Goal: Task Accomplishment & Management: Manage account settings

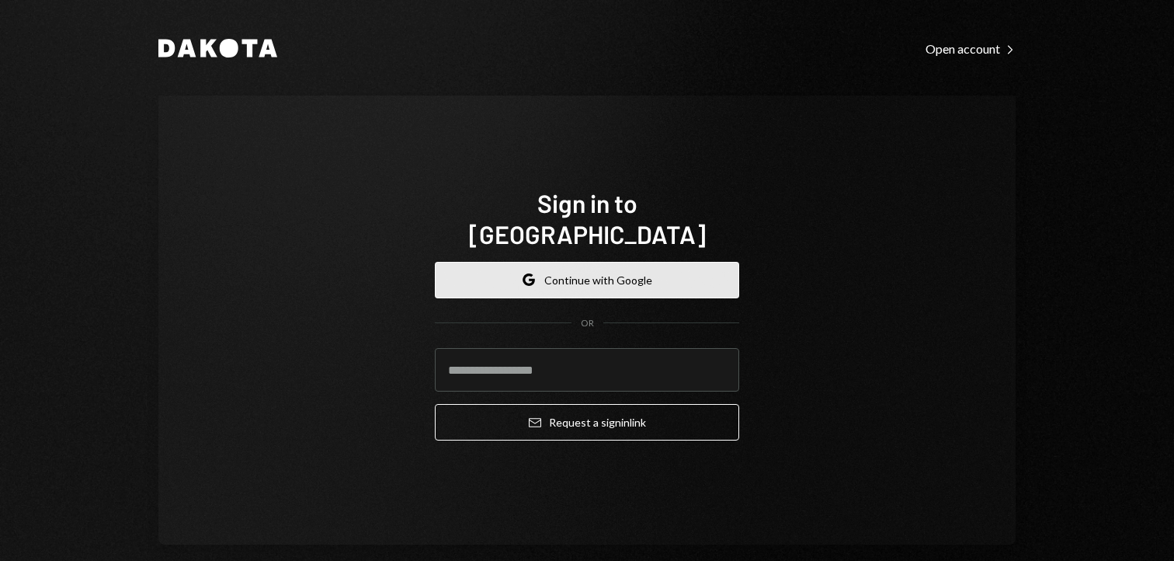
click at [550, 262] on button "Google Continue with Google" at bounding box center [587, 280] width 304 height 37
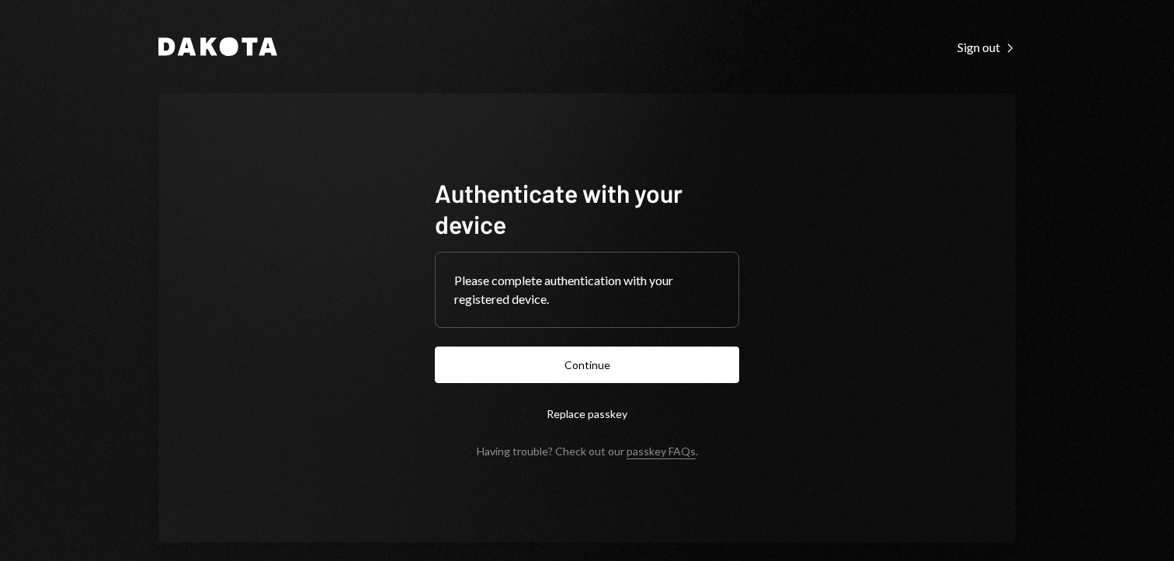
click at [492, 388] on form "Authenticate with your device Please complete authentication with your register…" at bounding box center [587, 317] width 304 height 280
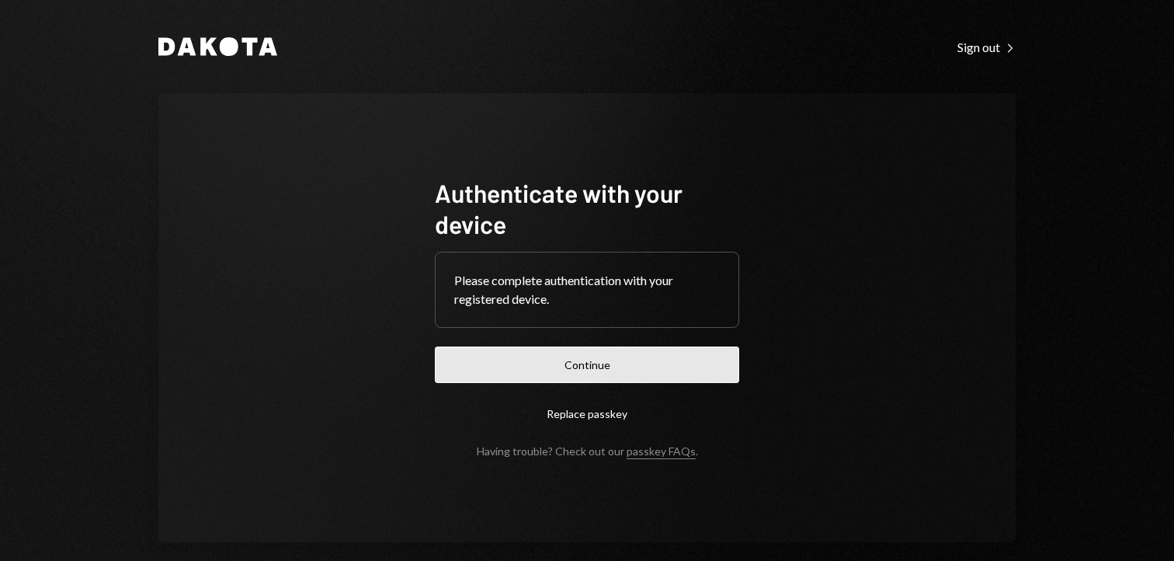
click at [492, 376] on button "Continue" at bounding box center [587, 364] width 304 height 37
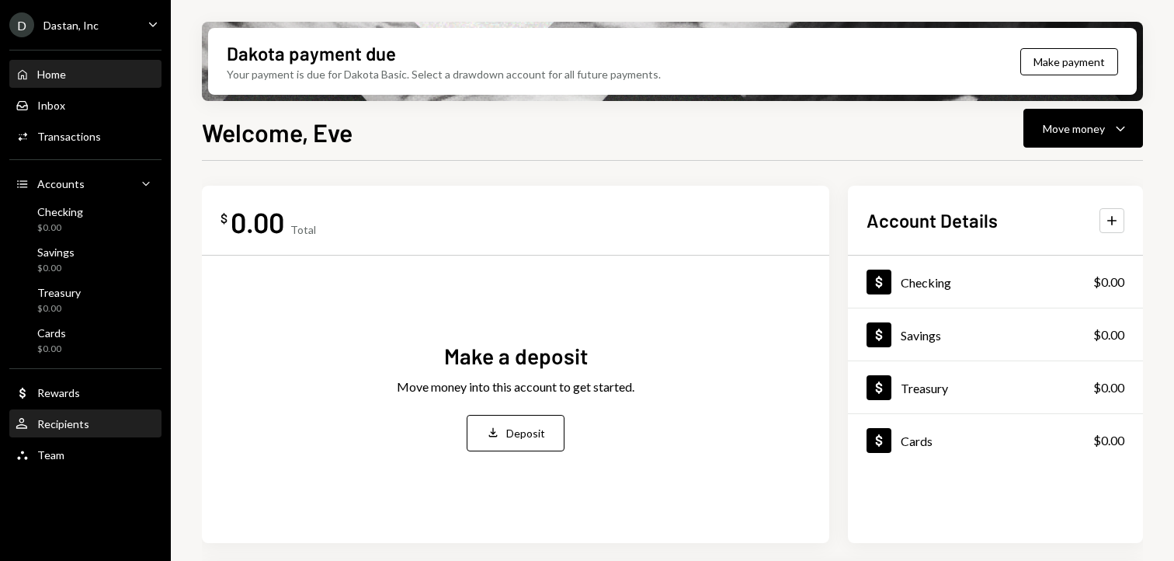
click at [55, 417] on div "Recipients" at bounding box center [63, 423] width 52 height 13
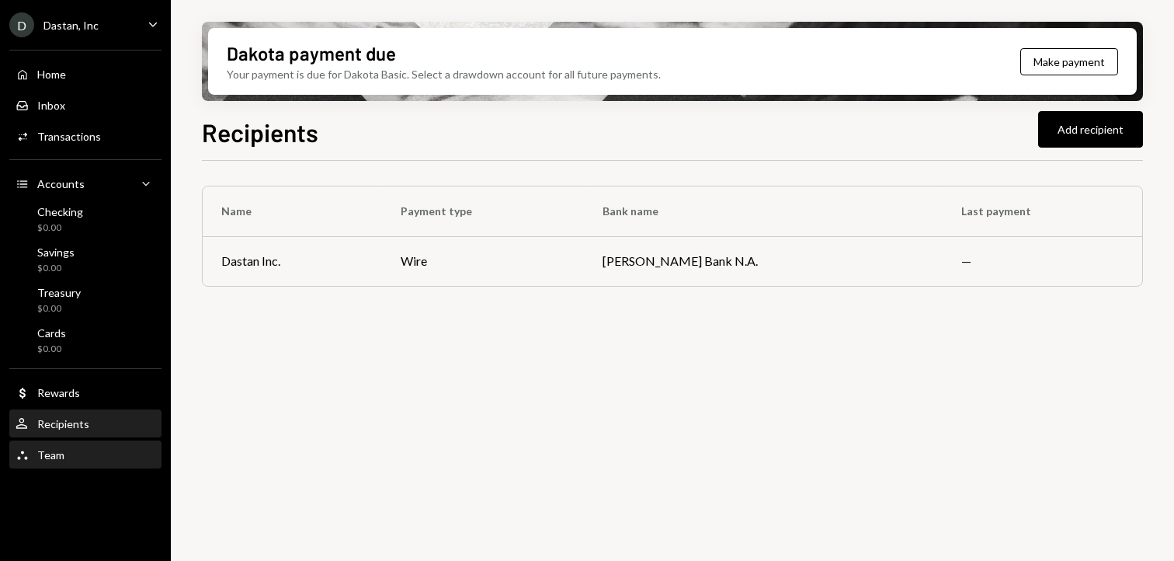
click at [66, 448] on div "Team Team" at bounding box center [86, 455] width 140 height 14
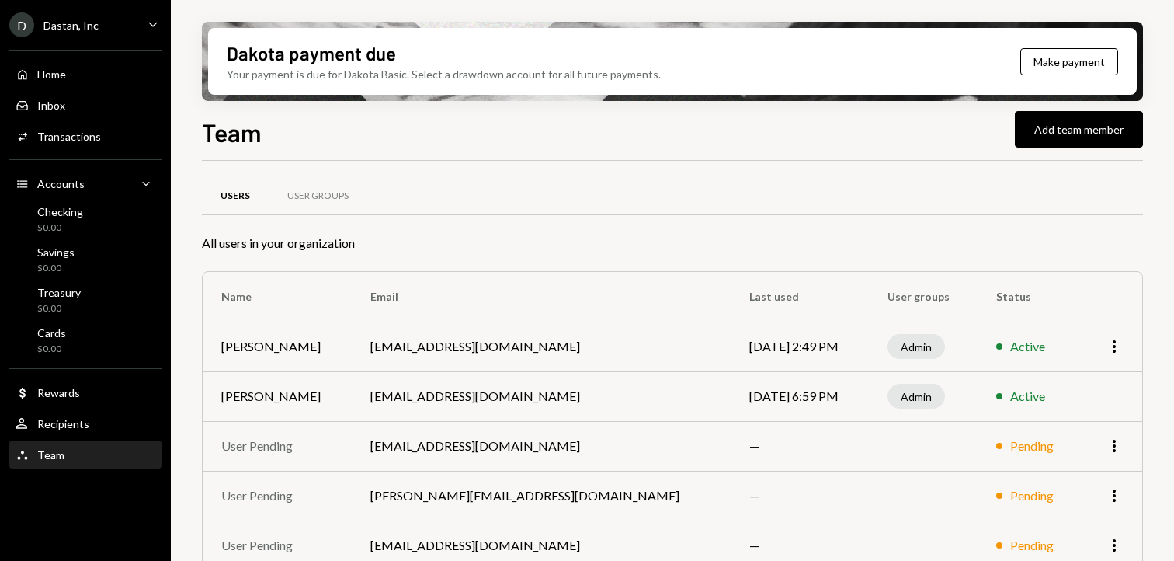
click at [1113, 361] on td "More" at bounding box center [1111, 347] width 61 height 50
click at [1112, 336] on td "More" at bounding box center [1111, 347] width 61 height 50
click at [1116, 344] on icon "More" at bounding box center [1114, 346] width 19 height 19
click at [1080, 405] on div "Remove" at bounding box center [1079, 406] width 78 height 27
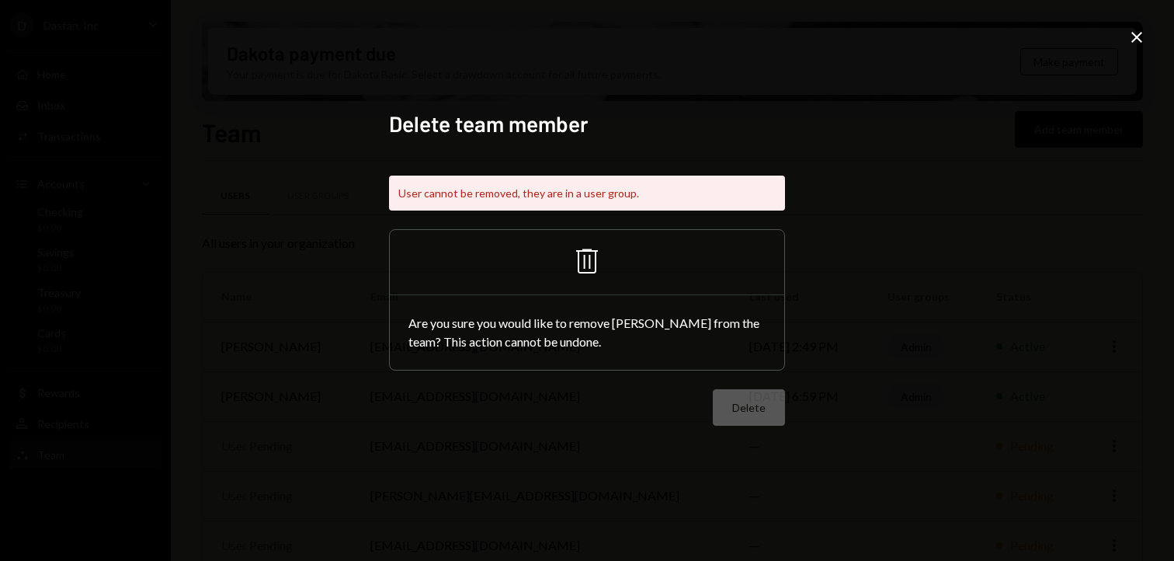
click at [593, 266] on icon "Trash" at bounding box center [587, 260] width 37 height 37
click at [577, 258] on icon "Trash" at bounding box center [587, 260] width 37 height 37
click at [1139, 37] on icon "Close" at bounding box center [1137, 37] width 19 height 19
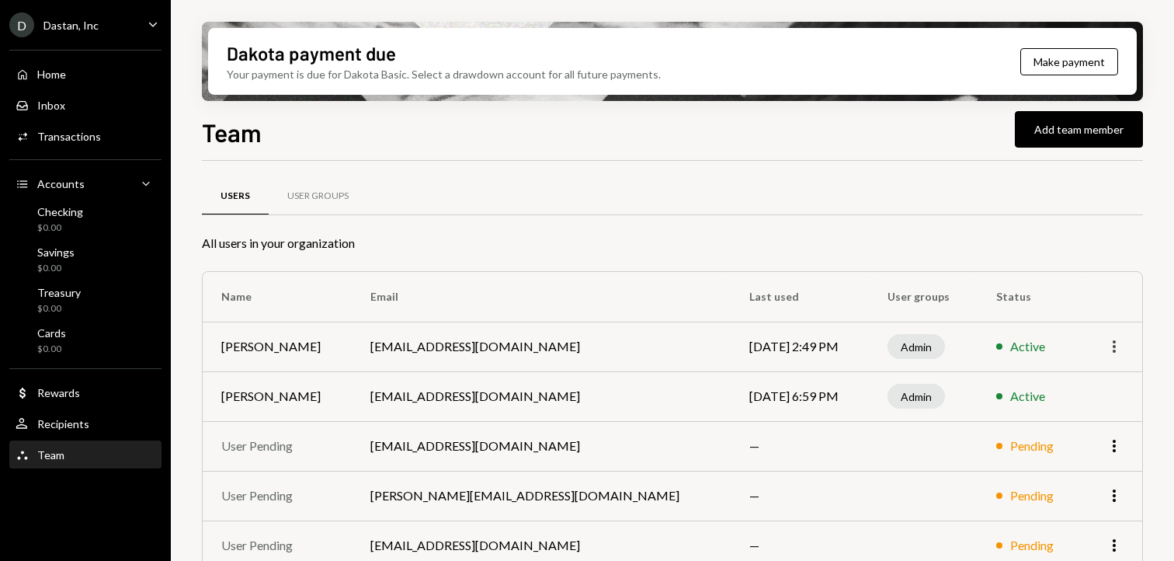
click at [1120, 345] on icon "More" at bounding box center [1114, 346] width 19 height 19
click at [888, 349] on div "Admin" at bounding box center [916, 346] width 57 height 25
click at [310, 189] on div "User Groups" at bounding box center [318, 196] width 99 height 37
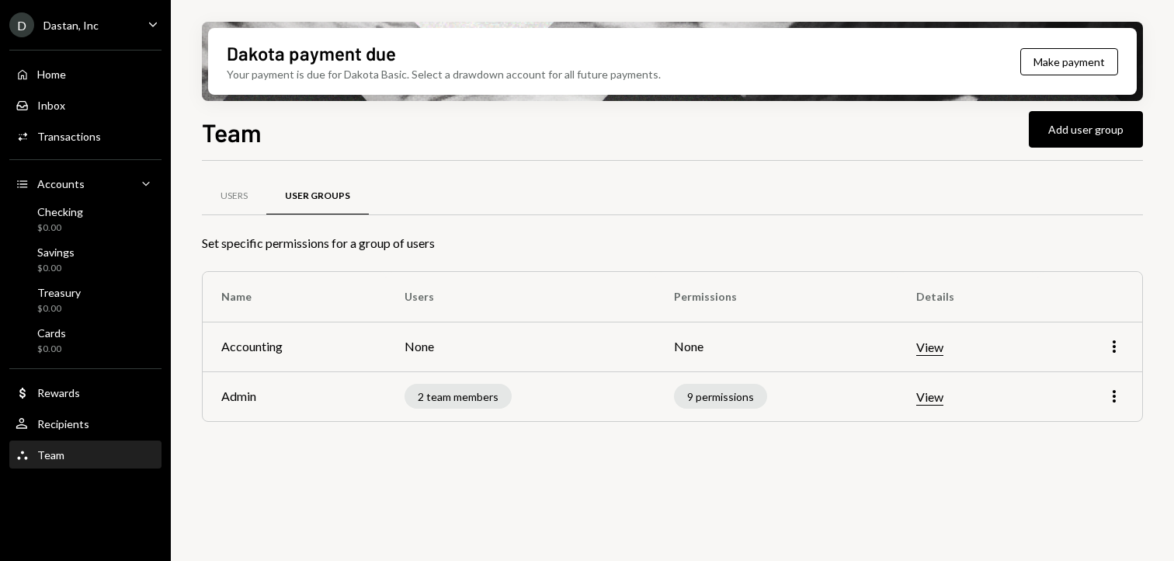
click at [478, 409] on td "2 team members" at bounding box center [520, 396] width 269 height 50
click at [478, 403] on div "2 team members" at bounding box center [458, 396] width 107 height 25
click at [1104, 399] on div "More" at bounding box center [1090, 396] width 67 height 19
click at [1121, 393] on icon "More" at bounding box center [1114, 396] width 19 height 19
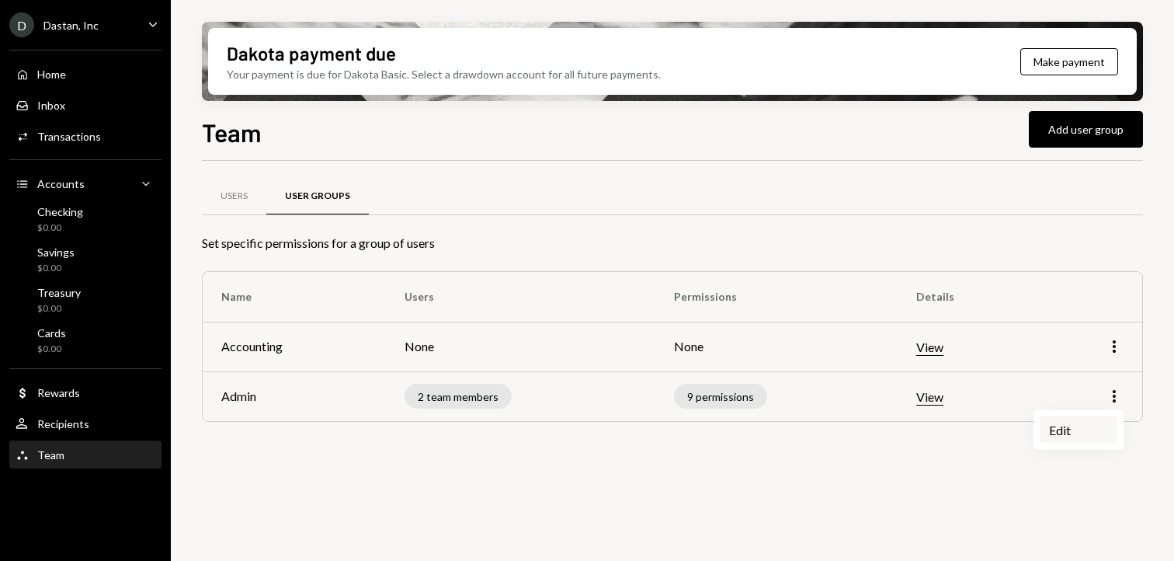
click at [1086, 437] on div "Edit" at bounding box center [1079, 429] width 78 height 27
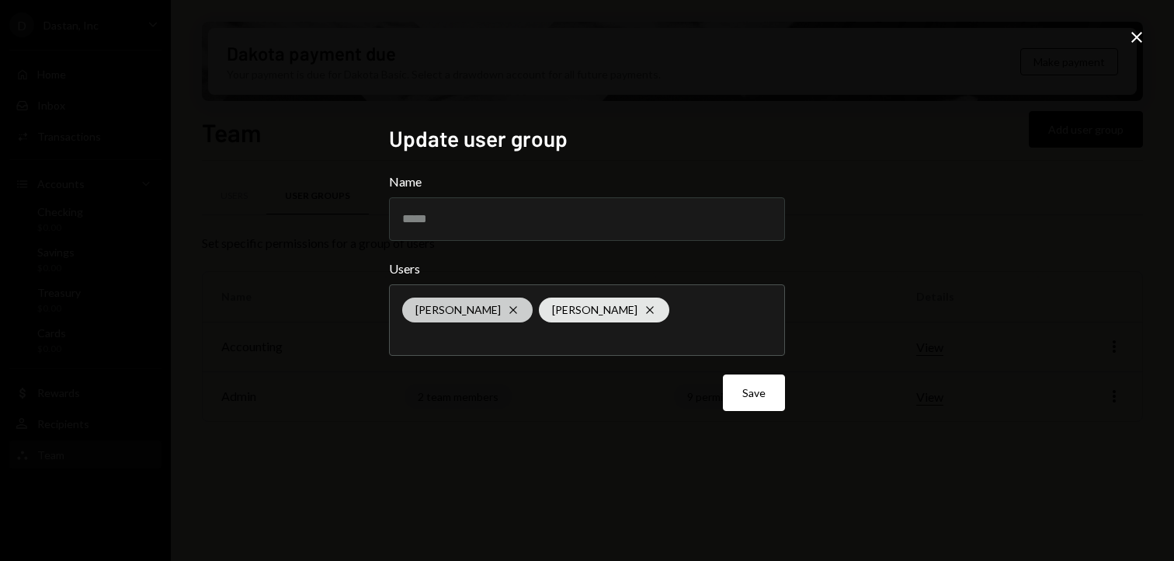
click at [483, 311] on div "Eve Ziliani Cross" at bounding box center [467, 309] width 130 height 25
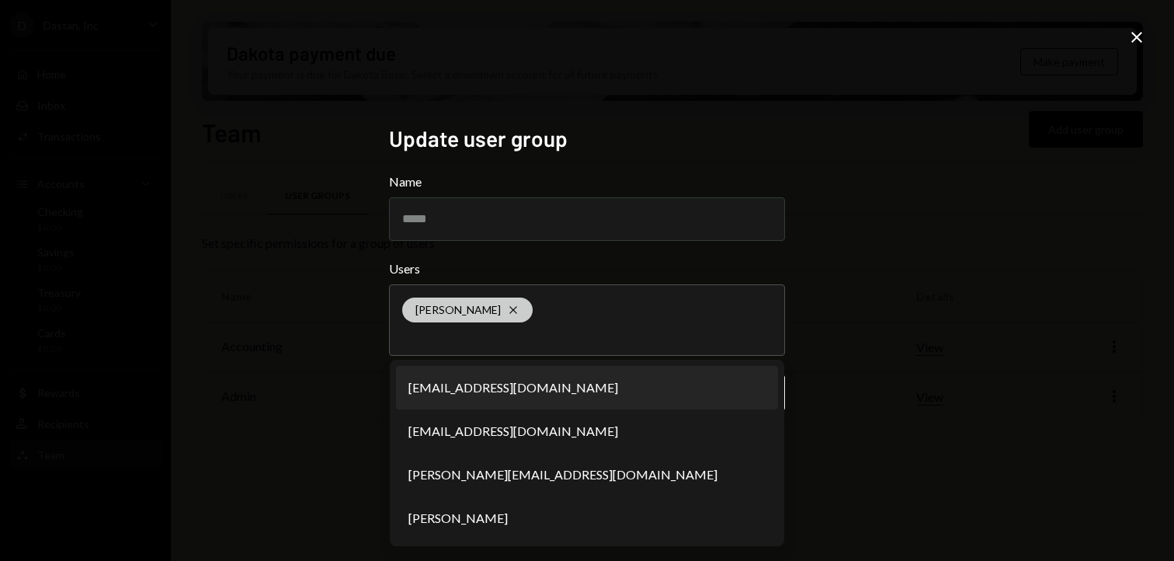
click at [486, 311] on div "Eve Ziliani Cross" at bounding box center [467, 309] width 130 height 25
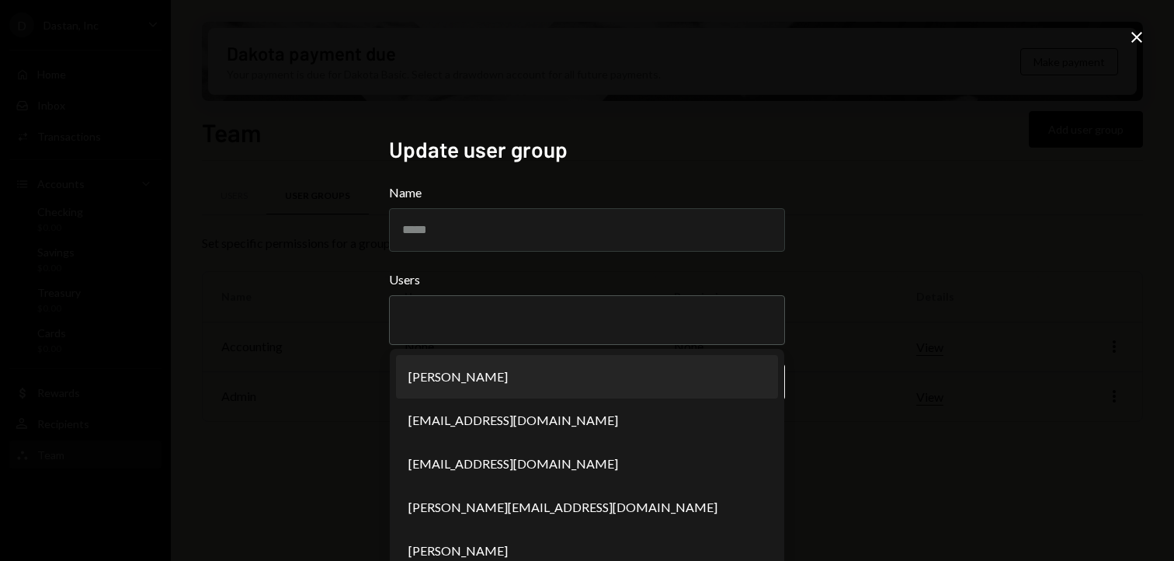
click at [856, 304] on div "Update user group Name ***** Users Eve Ziliani ilan@decryptmedia.com loxley@rug…" at bounding box center [587, 280] width 1174 height 561
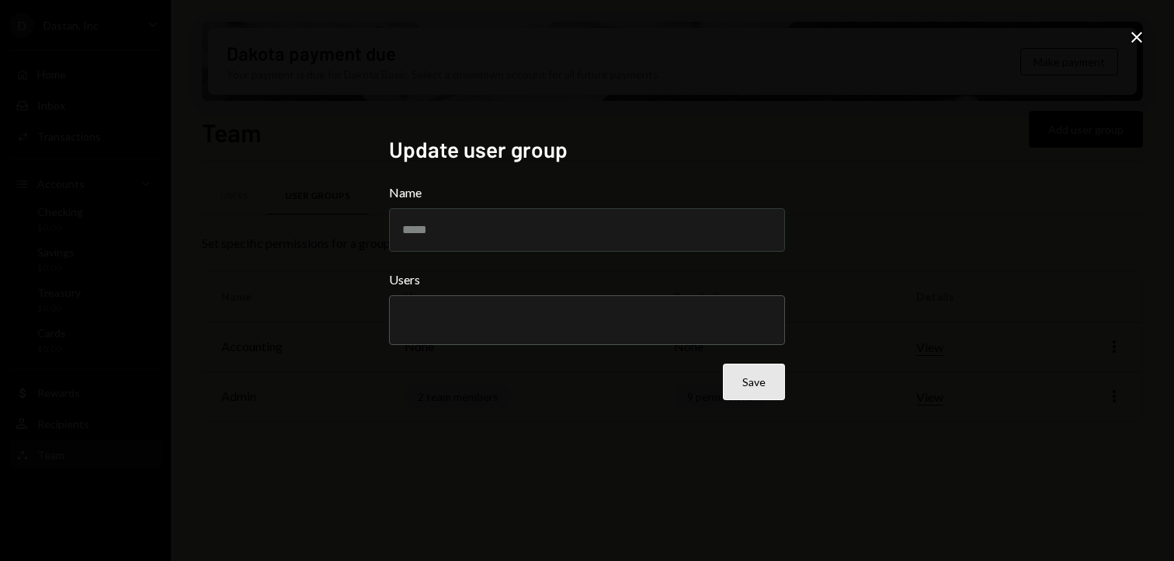
click at [759, 383] on button "Save" at bounding box center [754, 381] width 62 height 37
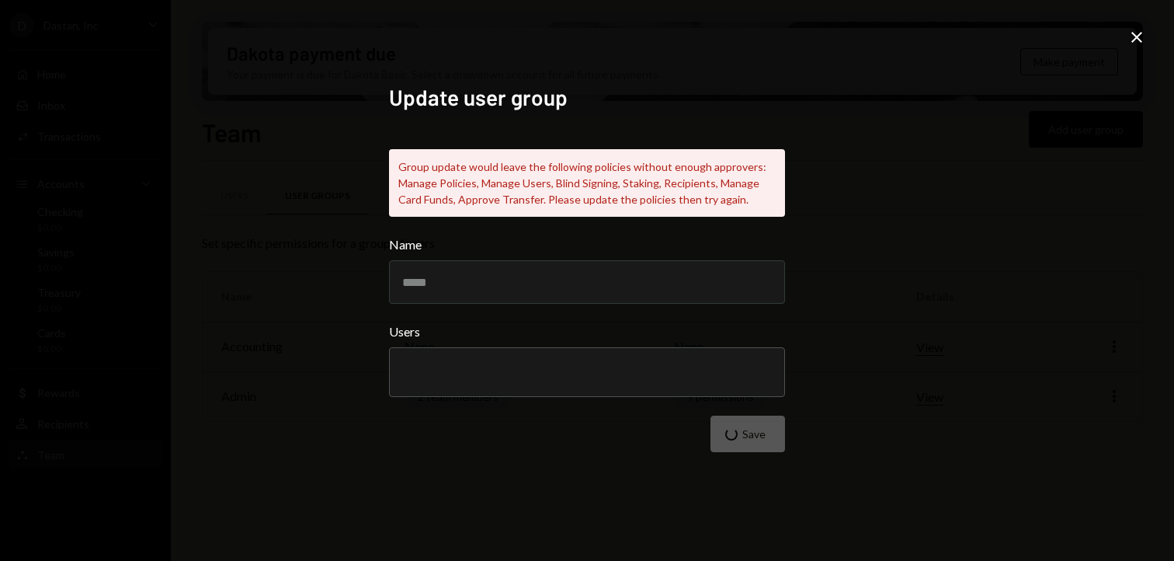
click at [1140, 42] on icon "Close" at bounding box center [1137, 37] width 19 height 19
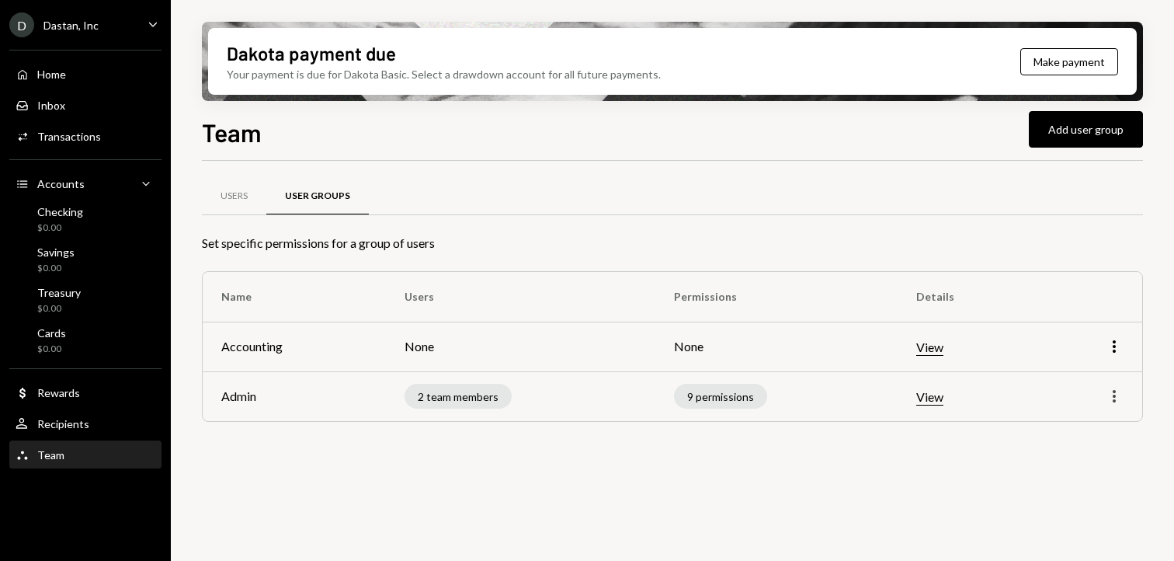
click at [1115, 398] on icon "More" at bounding box center [1114, 396] width 19 height 19
click at [1041, 427] on div "Edit" at bounding box center [1079, 429] width 78 height 27
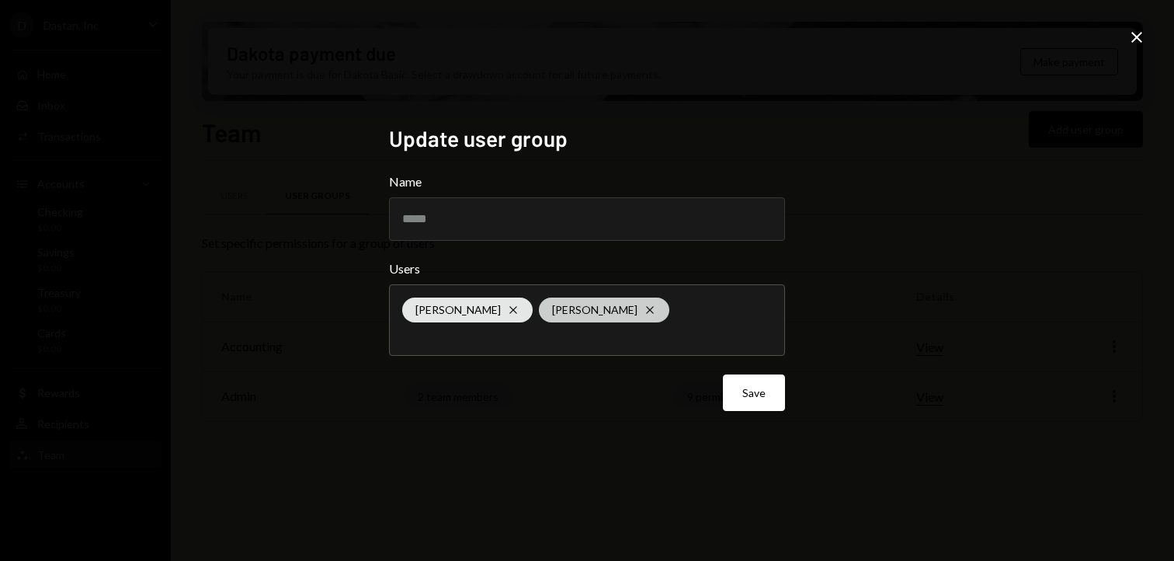
click at [587, 306] on div "Eve Ziliani Cross" at bounding box center [604, 309] width 130 height 25
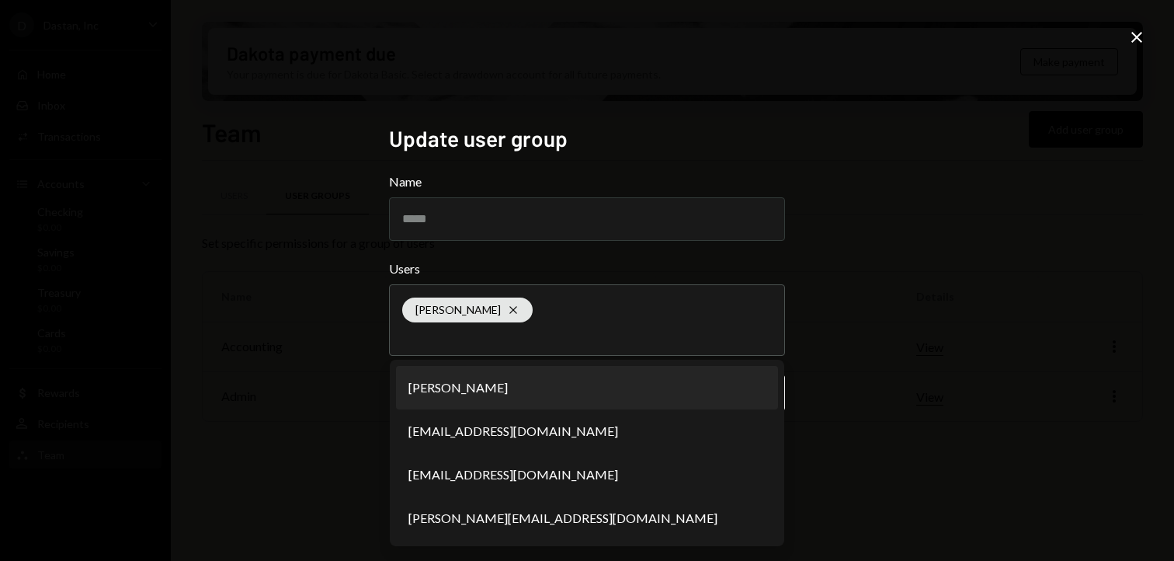
click at [878, 356] on div "Update user group Name ***** Users Eve Ziliani Cross Eve Ziliani ilan@decryptme…" at bounding box center [587, 280] width 1174 height 561
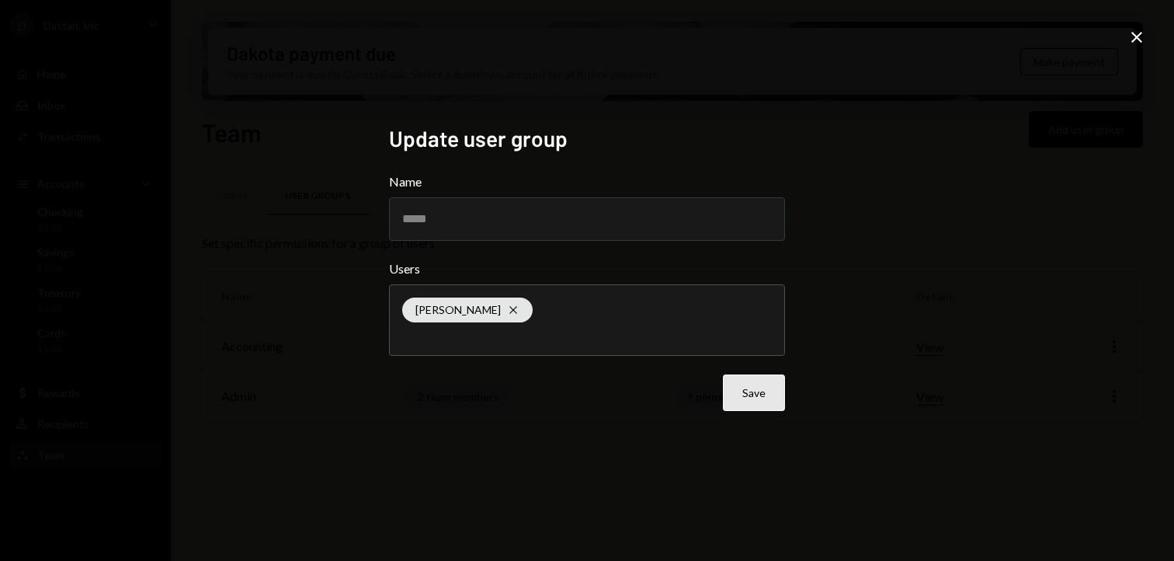
click at [761, 379] on button "Save" at bounding box center [754, 392] width 62 height 37
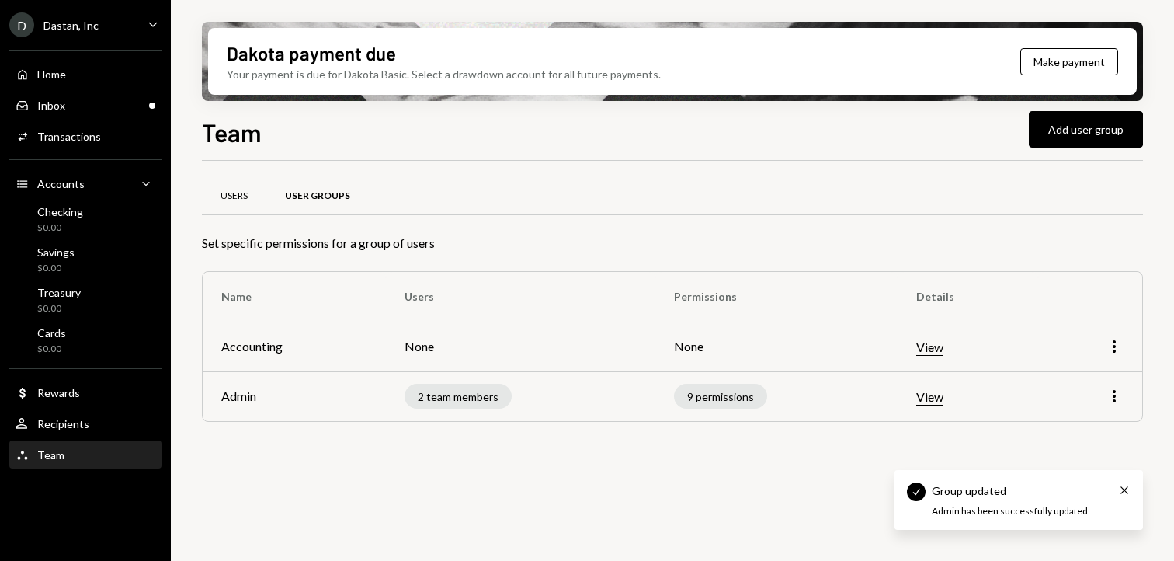
click at [221, 196] on div "Users" at bounding box center [234, 196] width 27 height 13
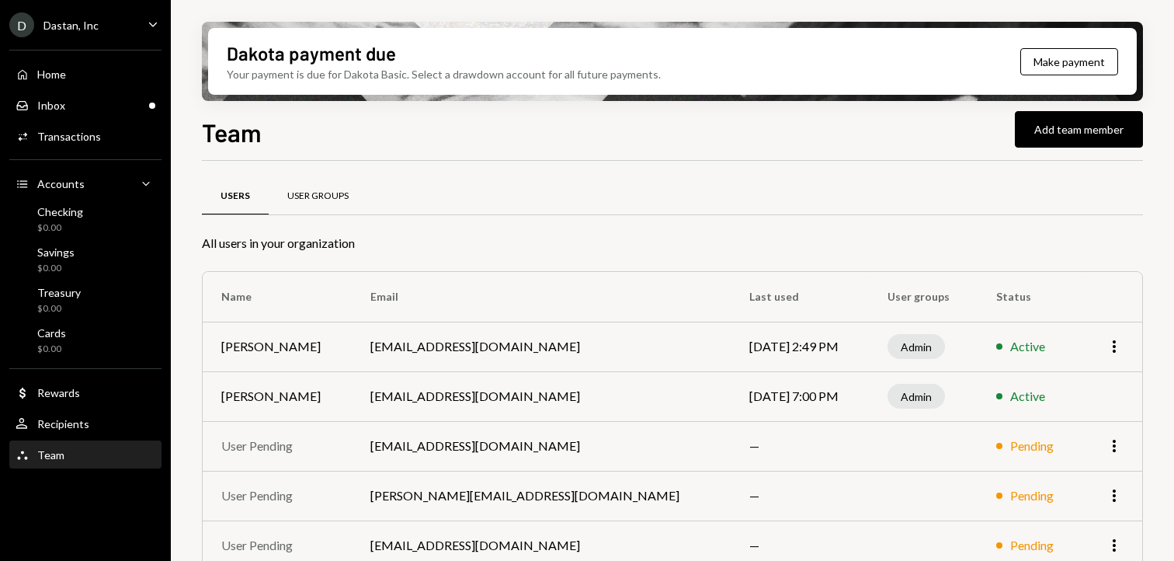
click at [318, 196] on div "User Groups" at bounding box center [317, 196] width 61 height 13
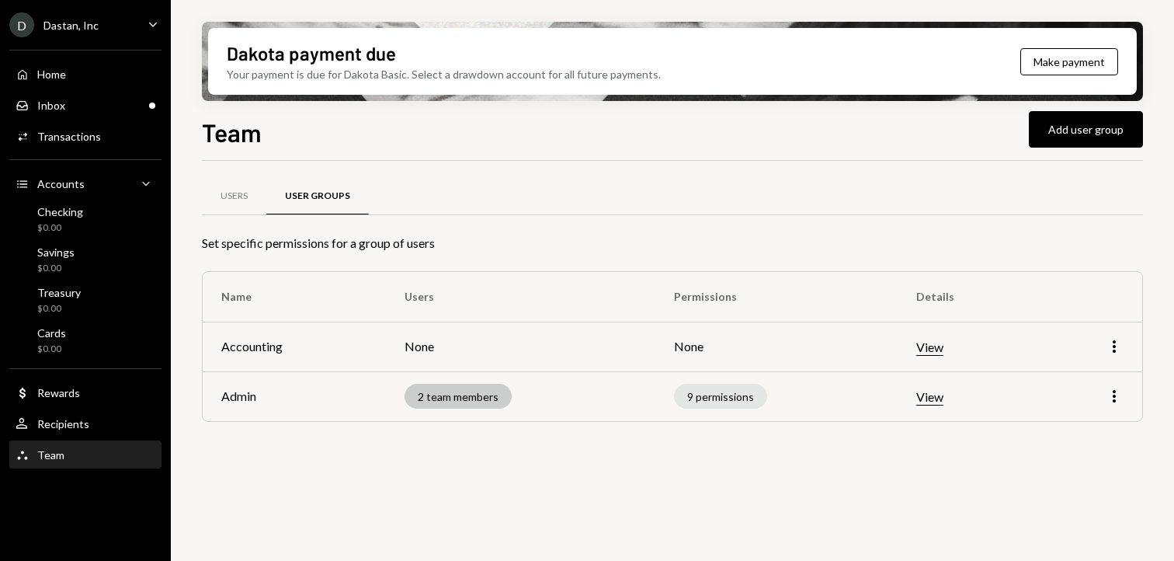
click at [438, 397] on div "2 team members" at bounding box center [458, 396] width 107 height 25
click at [1110, 393] on icon "More" at bounding box center [1114, 396] width 19 height 19
click at [1070, 428] on div "Edit" at bounding box center [1079, 429] width 78 height 27
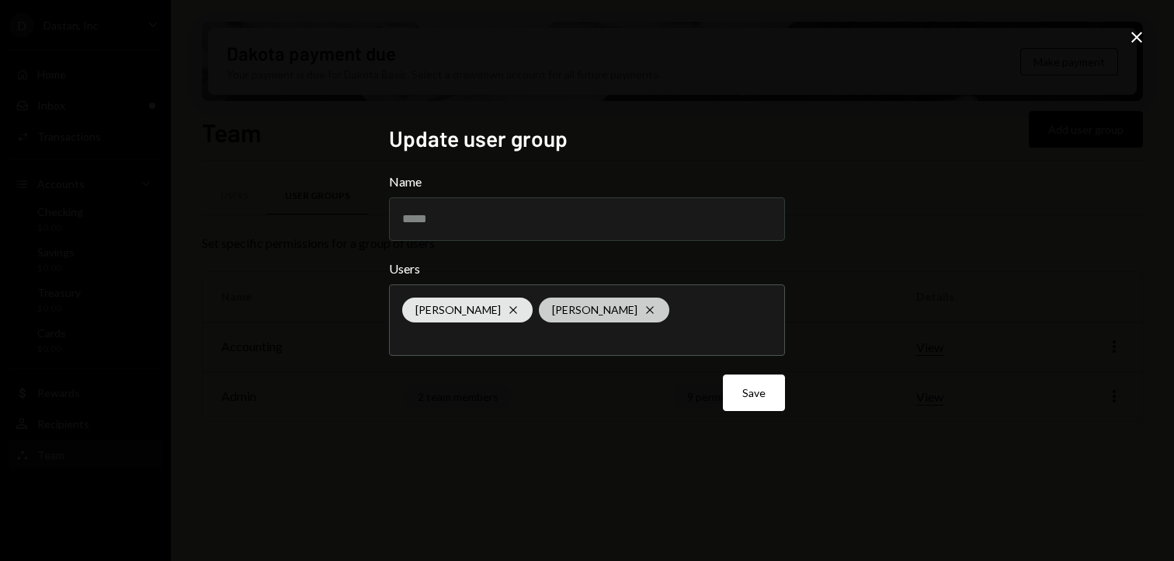
click at [586, 306] on div "Eve Ziliani Cross" at bounding box center [604, 309] width 130 height 25
click at [870, 390] on div "Update user group Name ***** Users Eve Ziliani Cross Save Close" at bounding box center [587, 280] width 1174 height 561
click at [751, 392] on button "Save" at bounding box center [754, 392] width 62 height 37
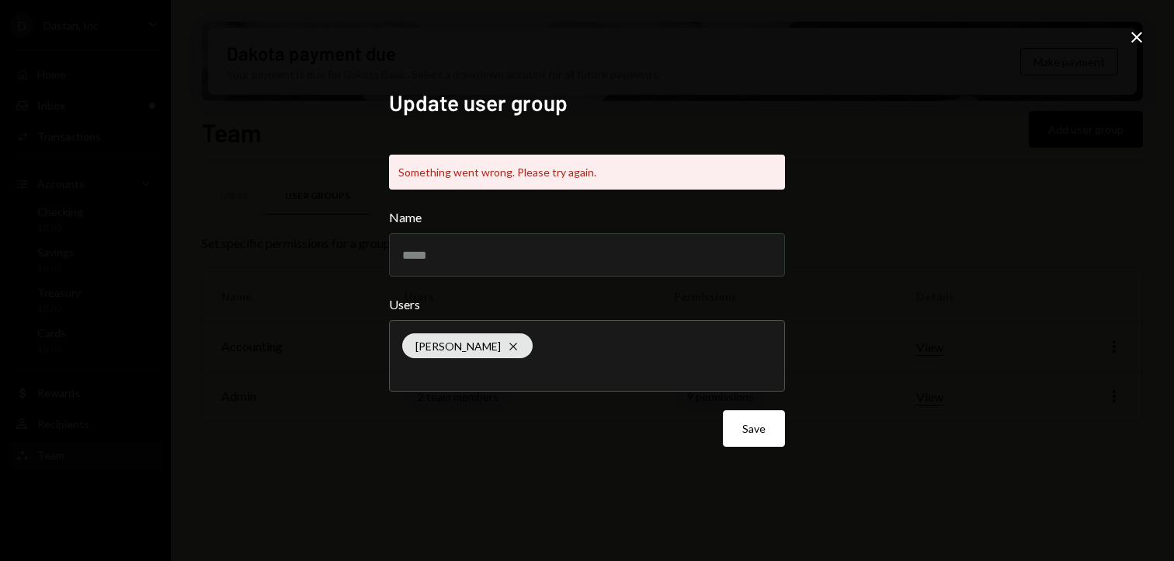
click at [1127, 30] on div "Update user group Something went wrong. Please try again. Name ***** Users Eve …" at bounding box center [587, 280] width 1174 height 561
click at [1132, 32] on icon "Close" at bounding box center [1137, 37] width 19 height 19
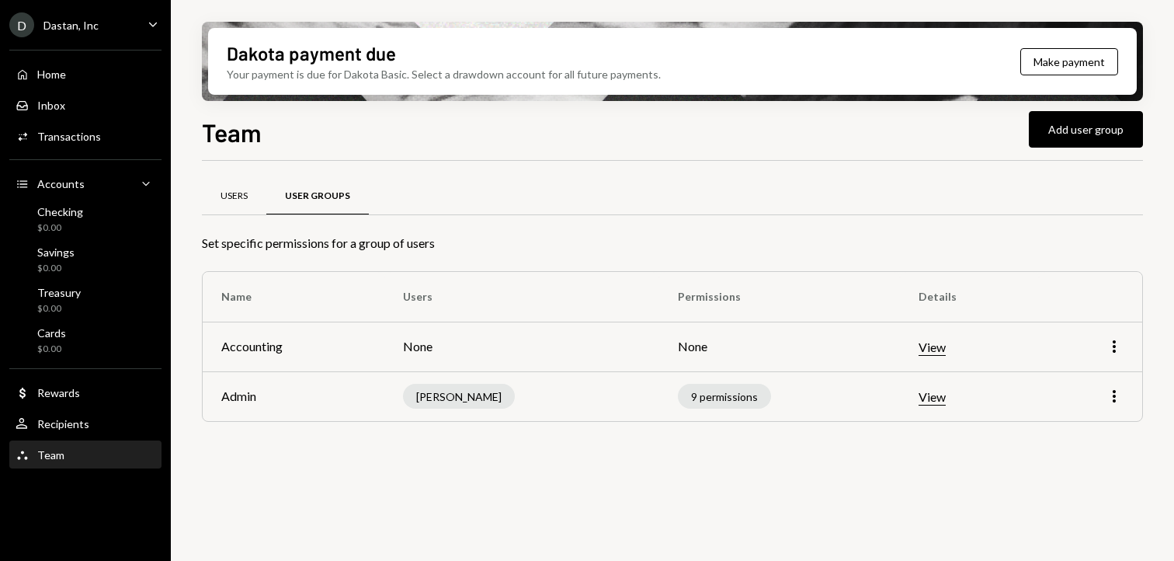
click at [238, 201] on div "Users" at bounding box center [234, 196] width 27 height 13
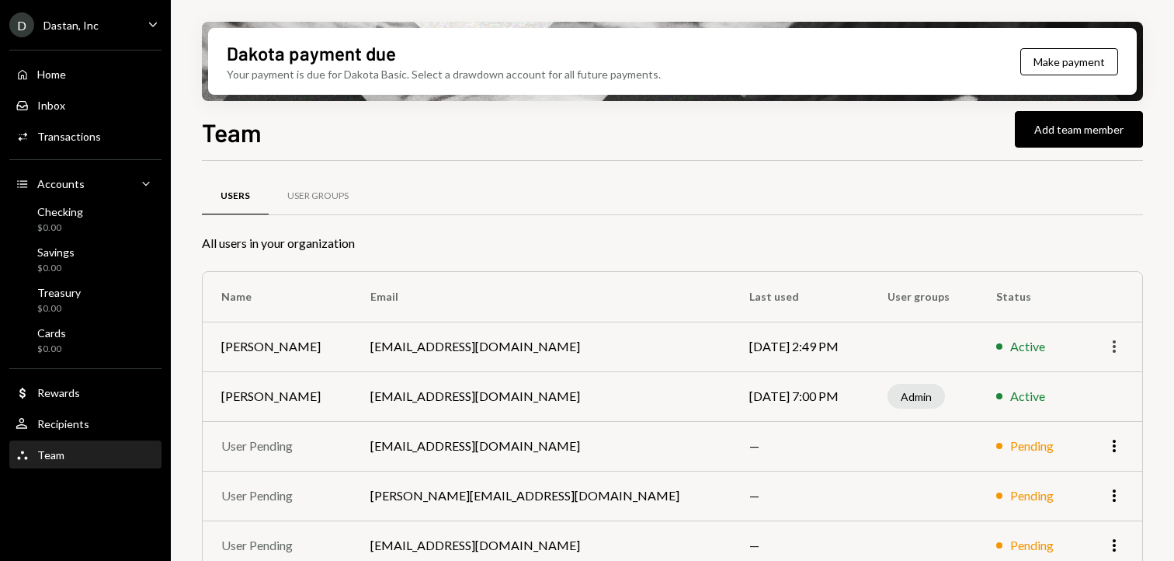
click at [1116, 346] on icon "More" at bounding box center [1114, 346] width 19 height 19
click at [1072, 410] on div "Remove" at bounding box center [1079, 406] width 78 height 27
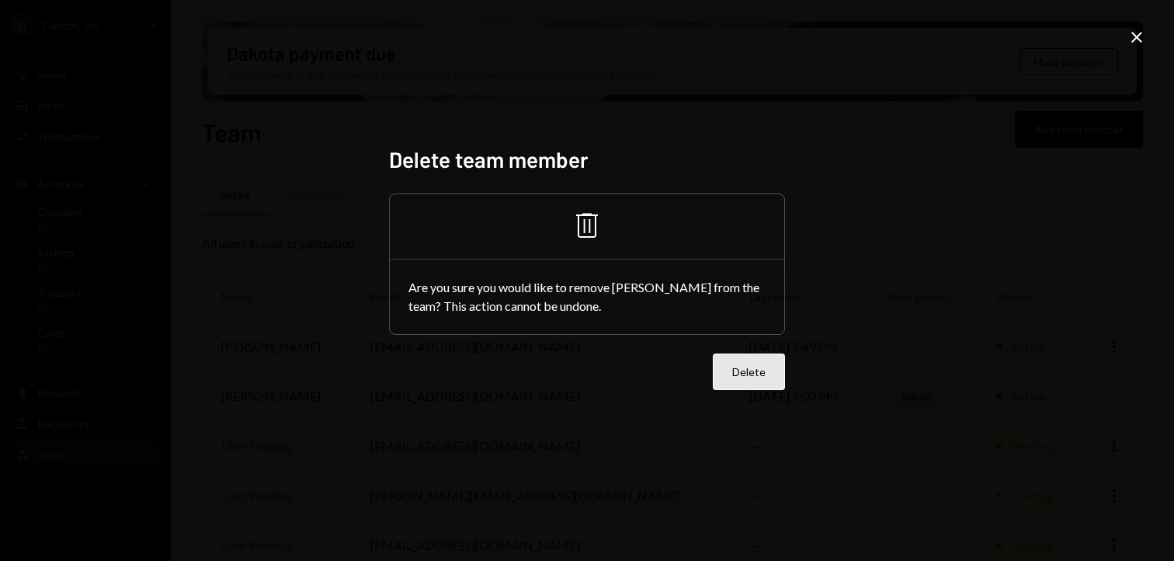
click at [726, 368] on button "Delete" at bounding box center [749, 371] width 72 height 37
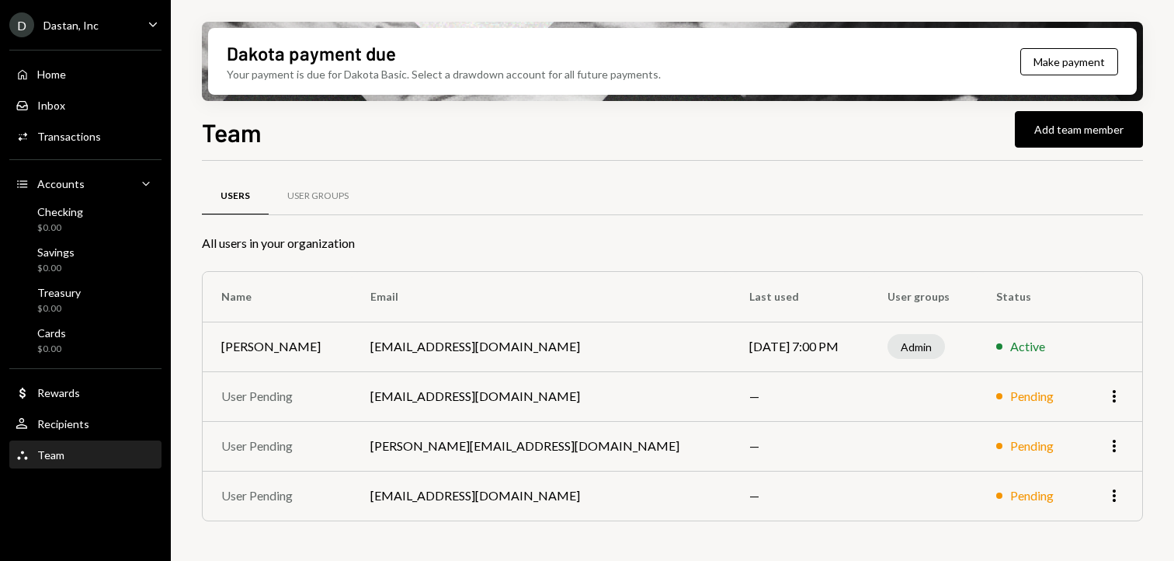
click at [62, 88] on div "Home Home Inbox Inbox Activities Transactions Accounts Accounts Caret Down Chec…" at bounding box center [85, 255] width 171 height 431
click at [68, 82] on div "Home Home" at bounding box center [86, 74] width 140 height 26
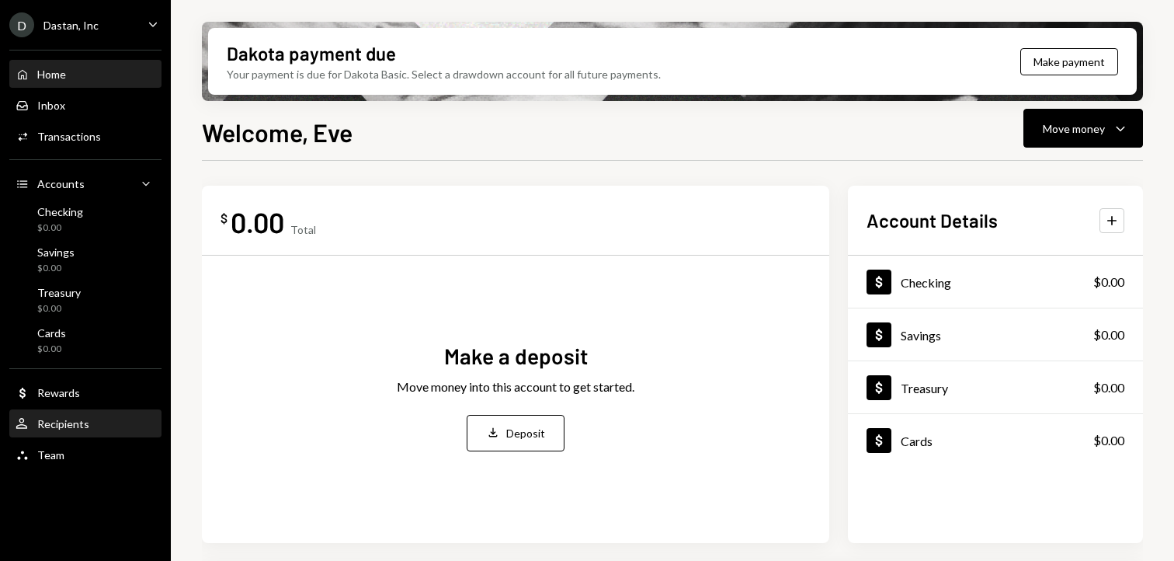
click at [61, 425] on div "Recipients" at bounding box center [63, 423] width 52 height 13
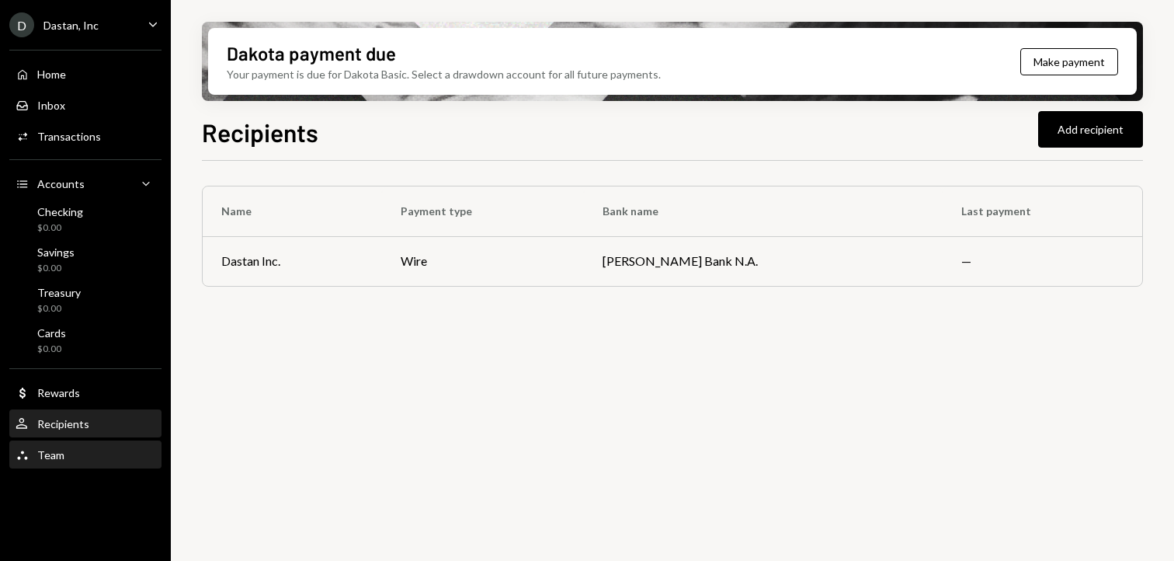
click at [42, 468] on div "Team Team" at bounding box center [86, 455] width 140 height 26
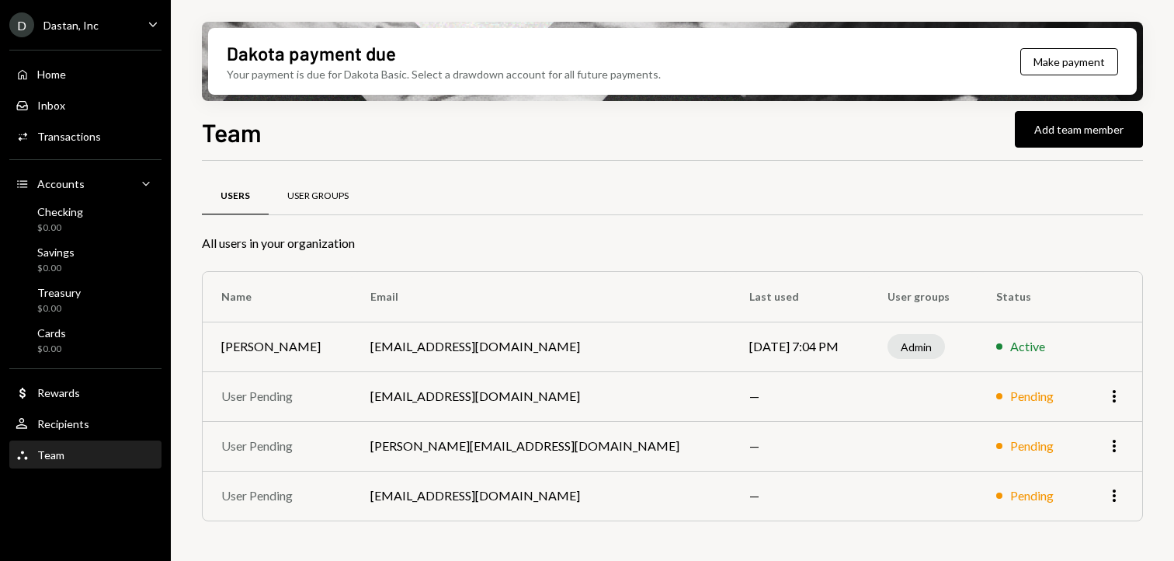
click at [325, 197] on div "User Groups" at bounding box center [317, 196] width 61 height 13
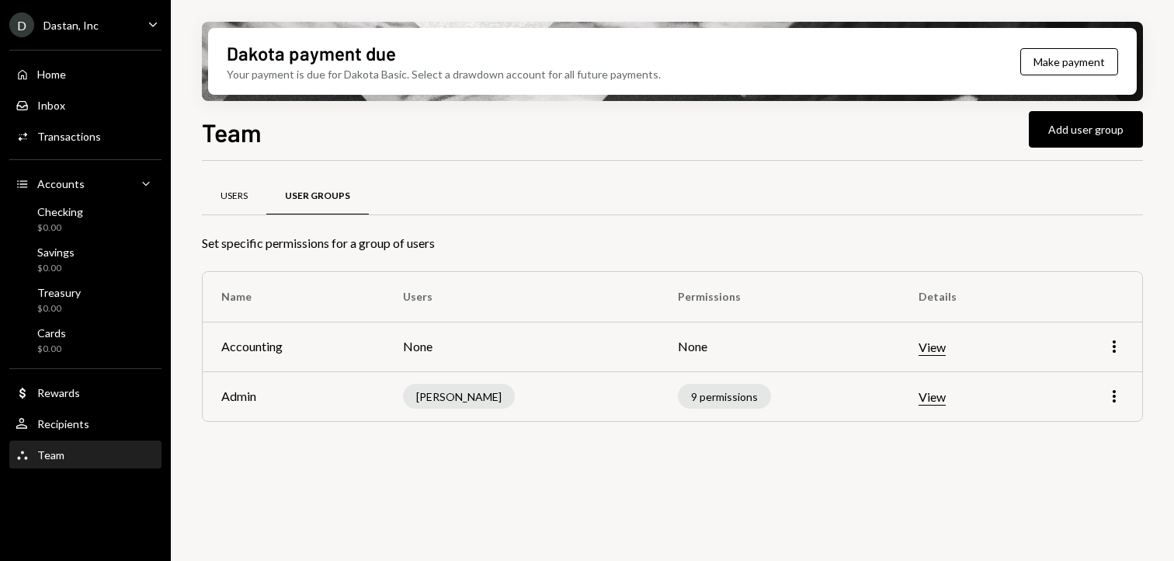
click at [235, 193] on div "Users" at bounding box center [234, 196] width 27 height 13
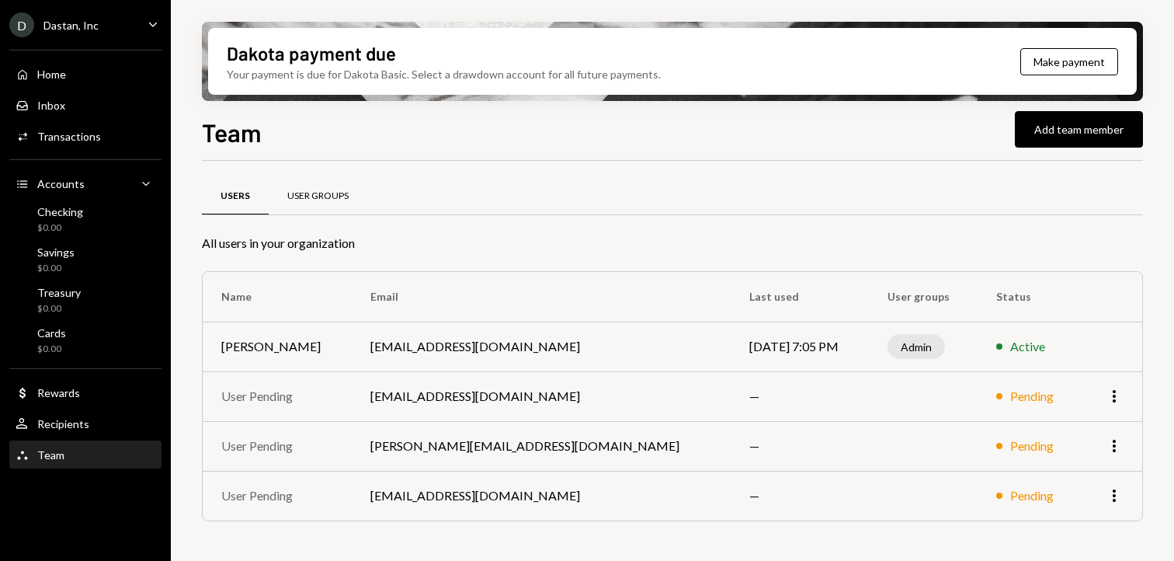
click at [295, 192] on div "User Groups" at bounding box center [317, 196] width 61 height 13
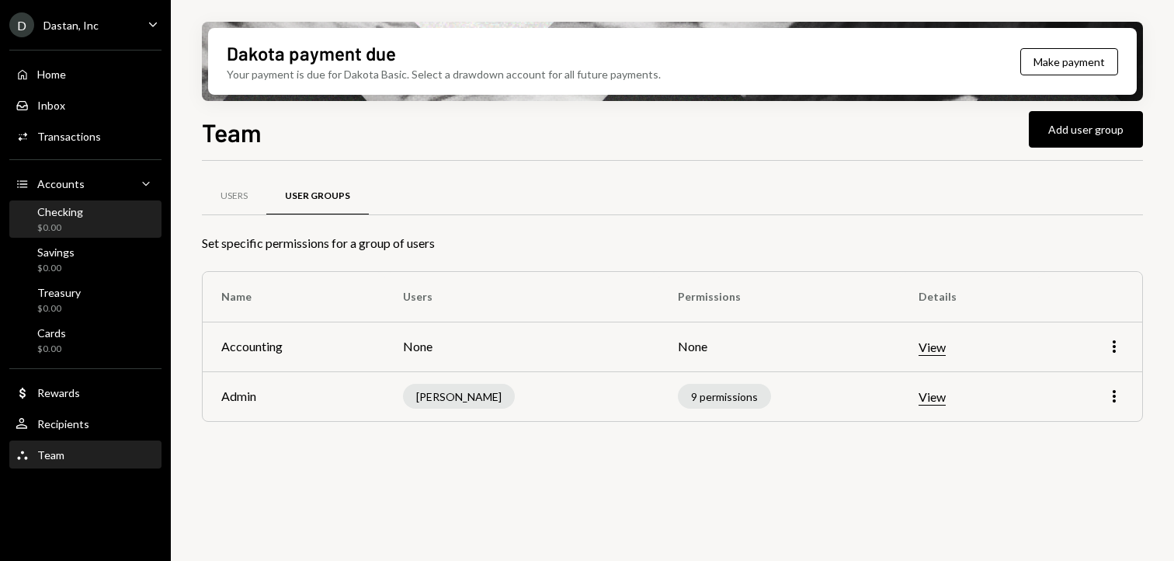
click at [39, 211] on div "Checking" at bounding box center [60, 211] width 46 height 13
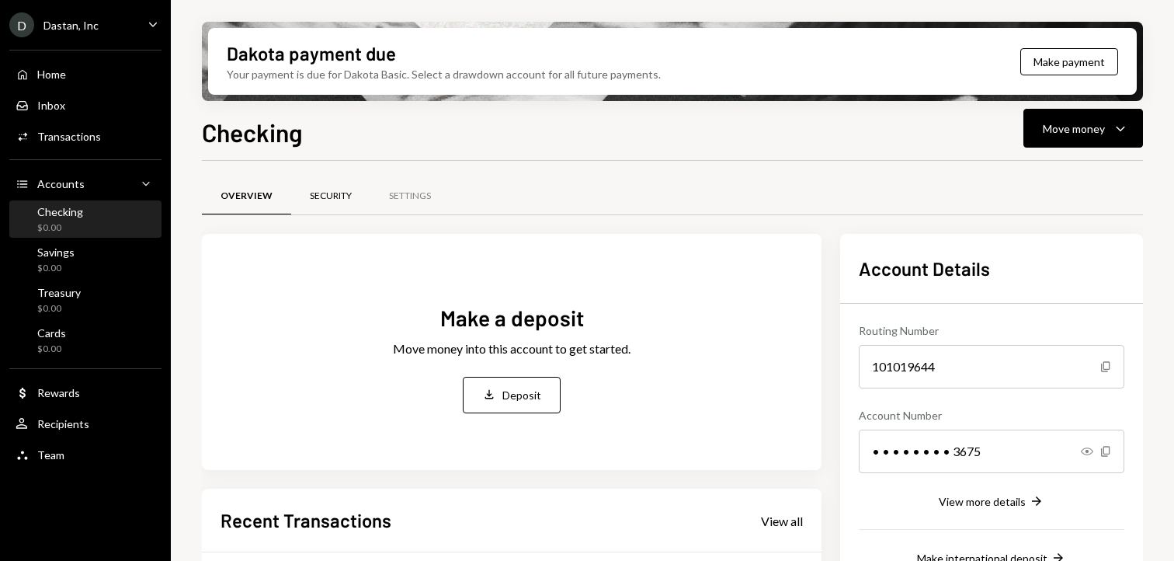
click at [313, 197] on div "Security" at bounding box center [331, 196] width 42 height 13
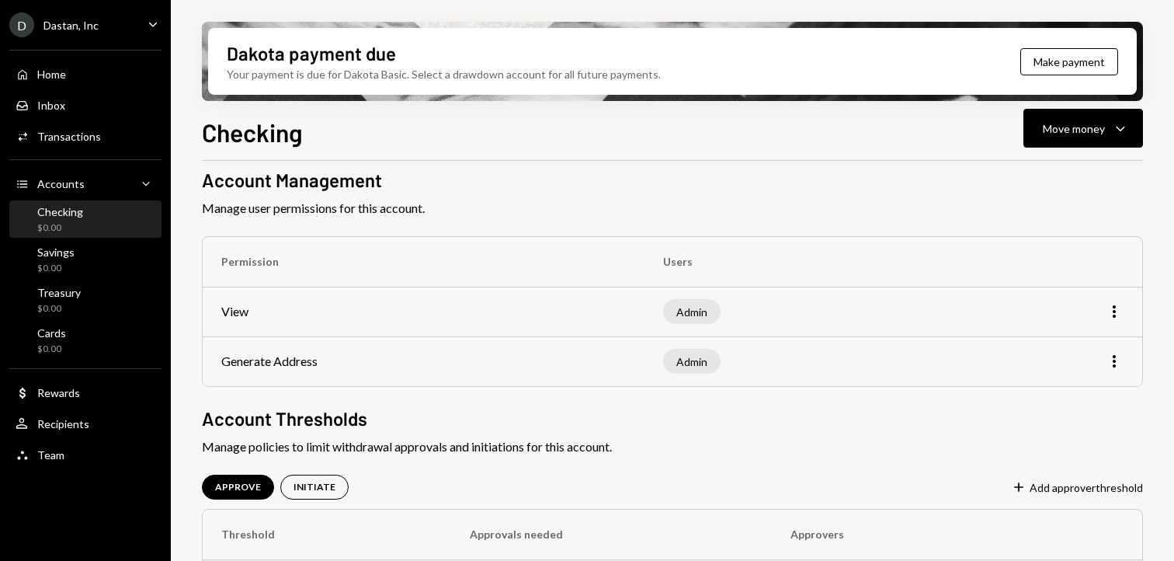
scroll to position [129, 0]
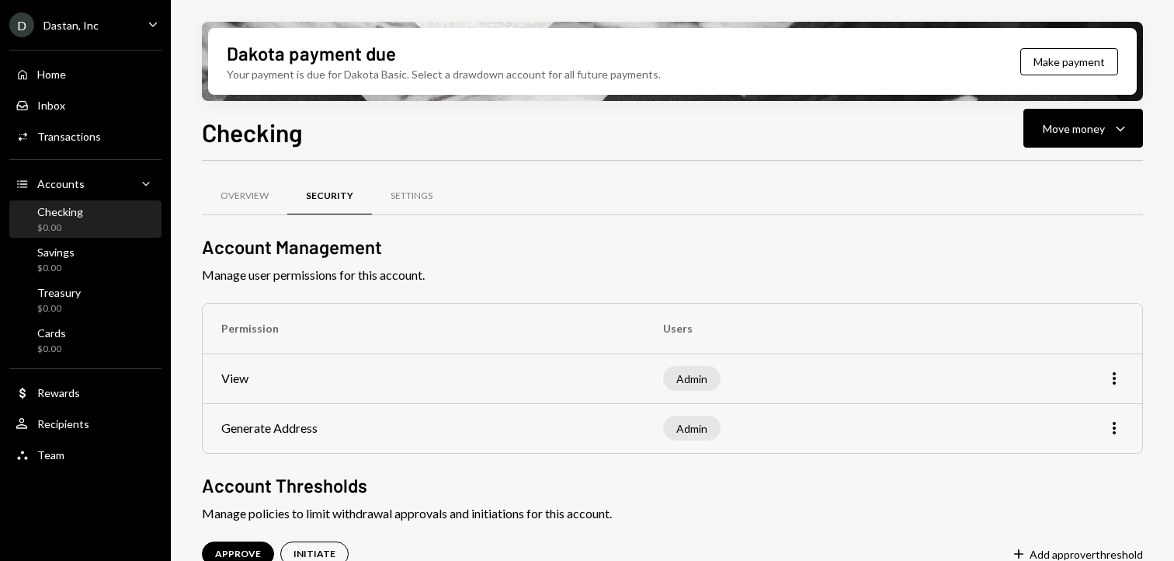
scroll to position [129, 0]
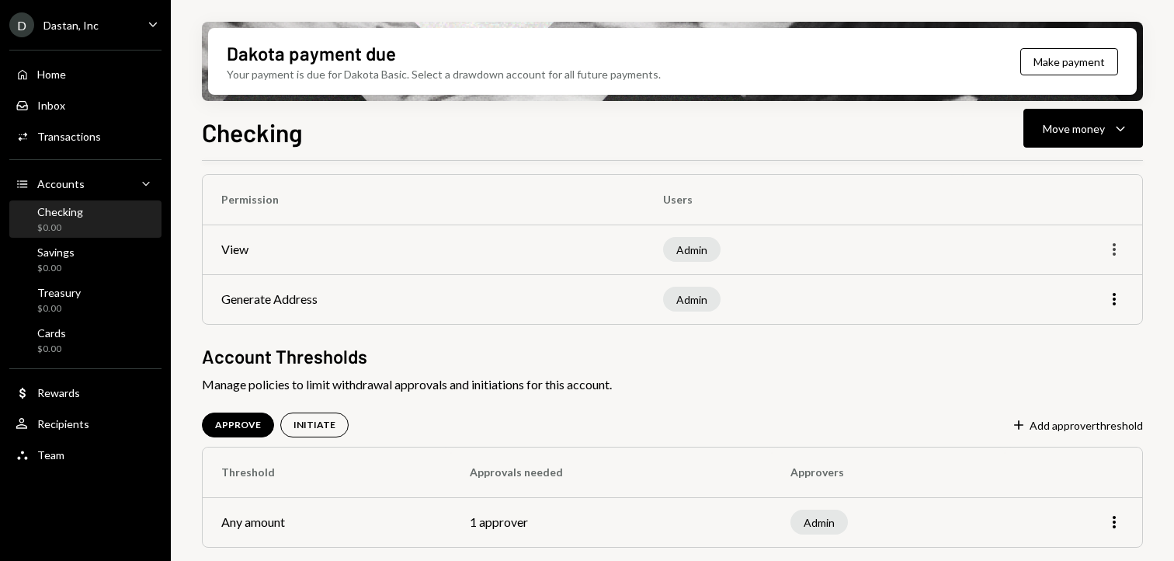
click at [1114, 246] on icon "More" at bounding box center [1114, 249] width 19 height 19
click at [1078, 279] on div "Edit" at bounding box center [1079, 282] width 78 height 27
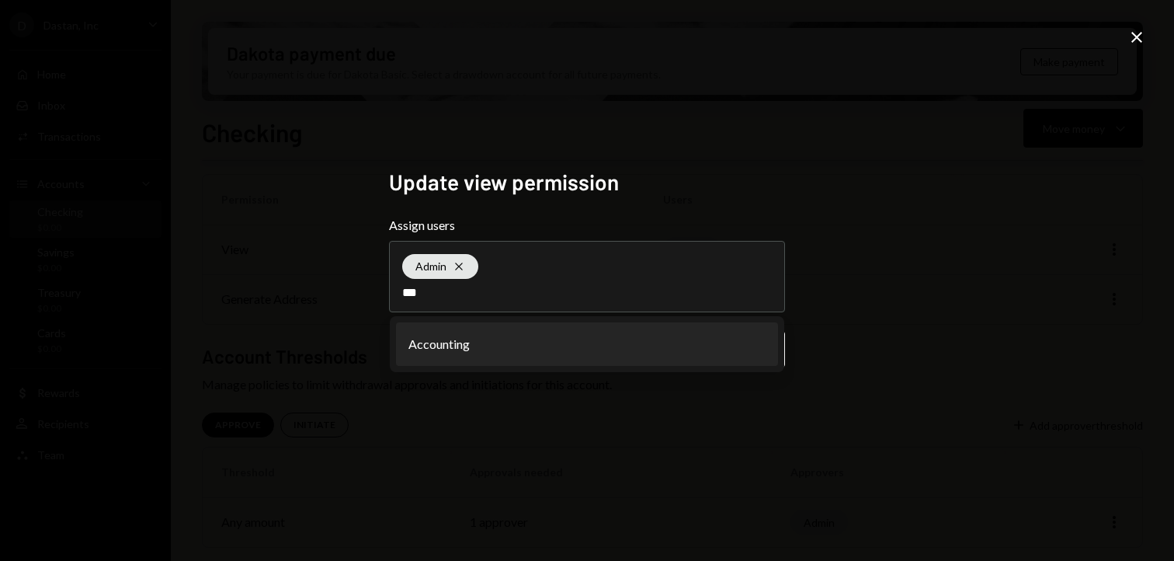
type input "***"
click at [708, 341] on li "Accounting" at bounding box center [587, 343] width 382 height 43
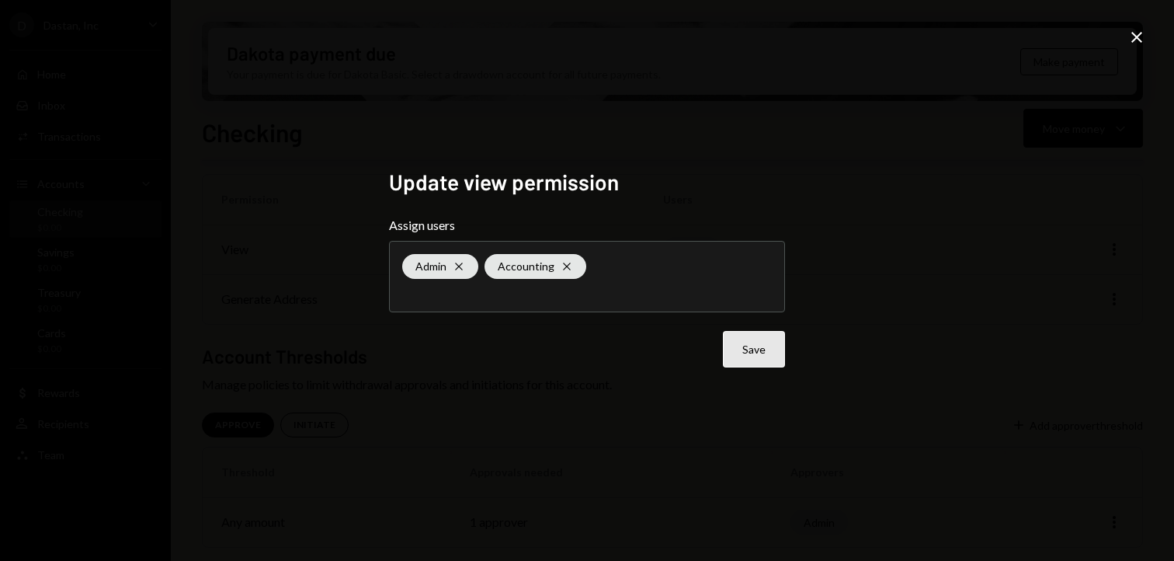
click at [743, 346] on button "Save" at bounding box center [754, 349] width 62 height 37
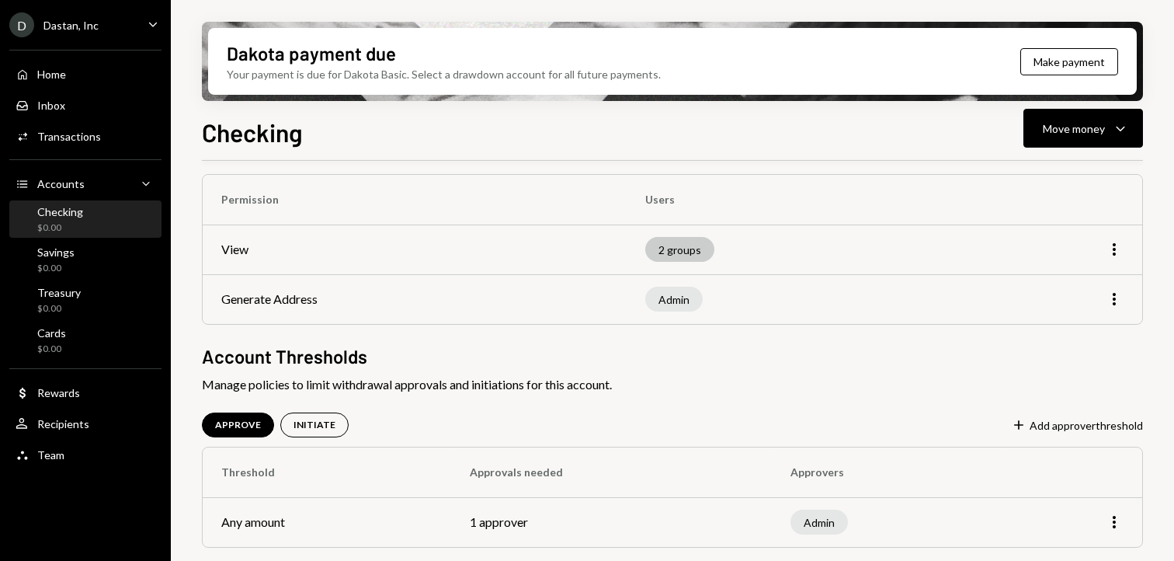
click at [672, 256] on div "2 groups" at bounding box center [679, 249] width 69 height 25
click at [672, 249] on div "2 groups" at bounding box center [679, 249] width 69 height 25
click at [74, 426] on div "Recipients" at bounding box center [63, 423] width 52 height 13
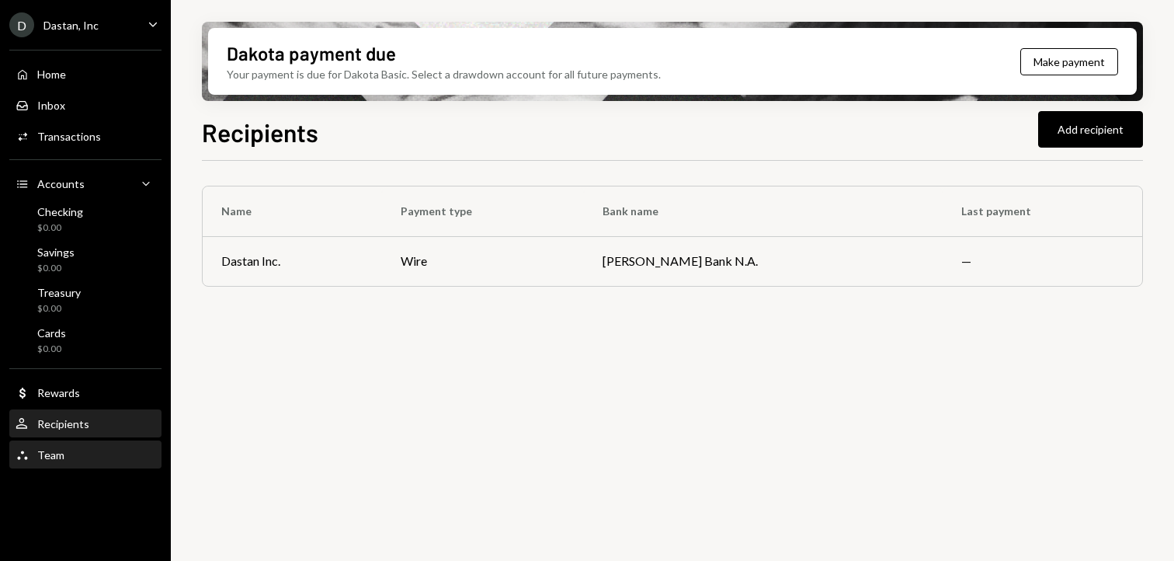
click at [35, 449] on div "Team Team" at bounding box center [40, 455] width 49 height 14
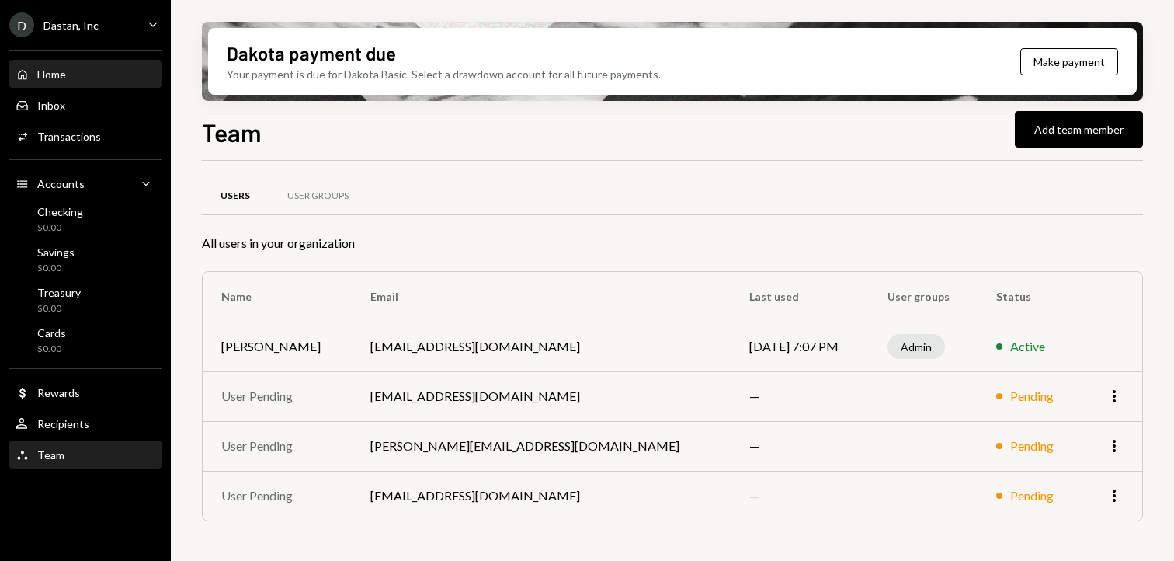
click at [86, 80] on div "Home Home" at bounding box center [86, 75] width 140 height 14
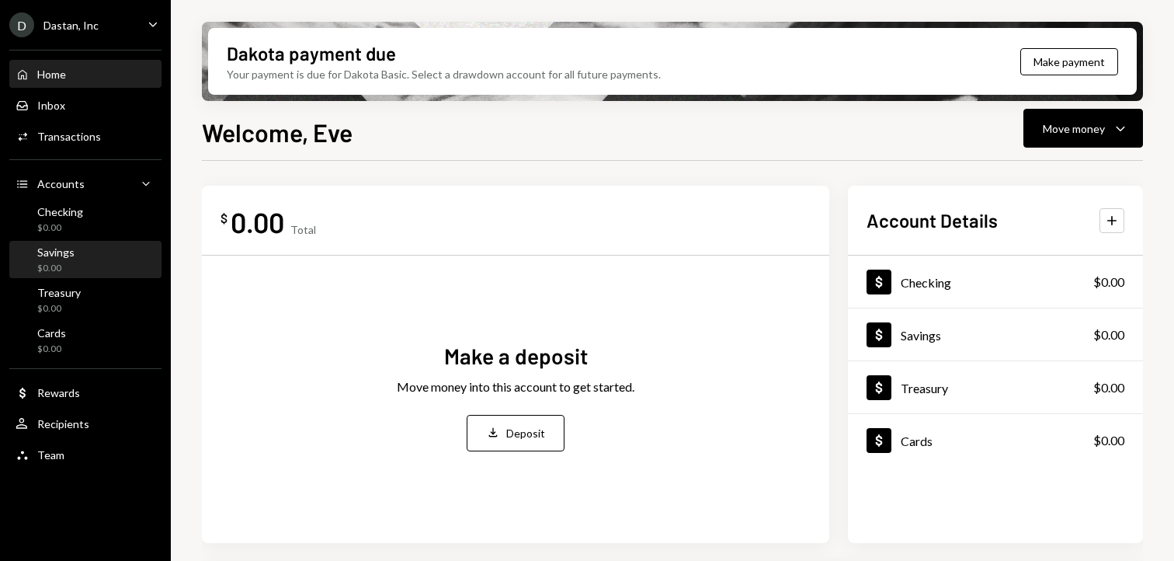
click at [86, 251] on div "Savings $0.00" at bounding box center [86, 260] width 140 height 30
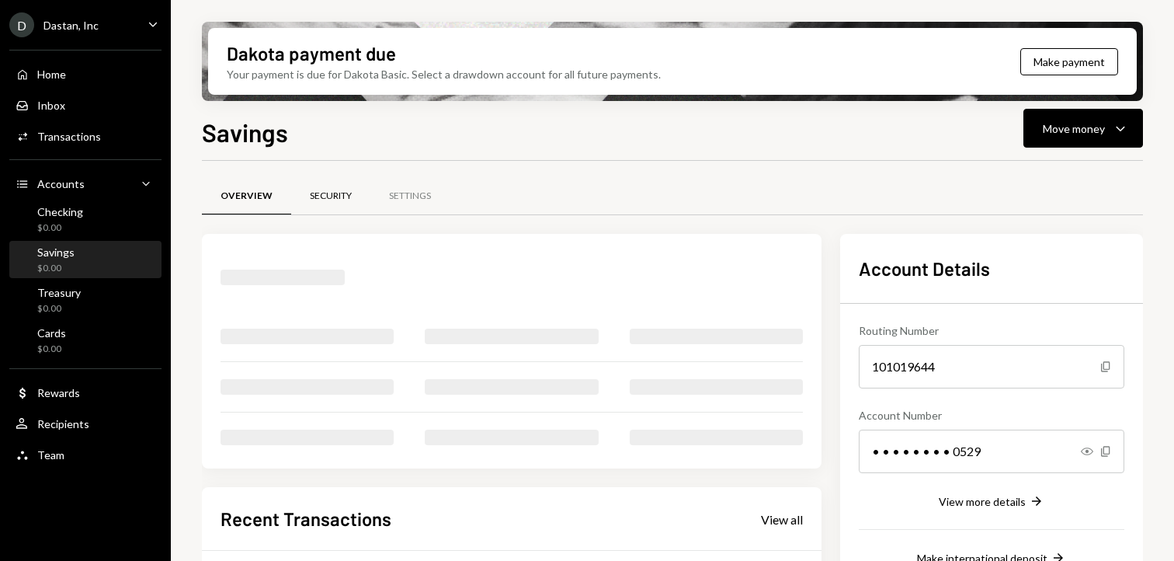
click at [339, 201] on div "Security" at bounding box center [331, 196] width 42 height 13
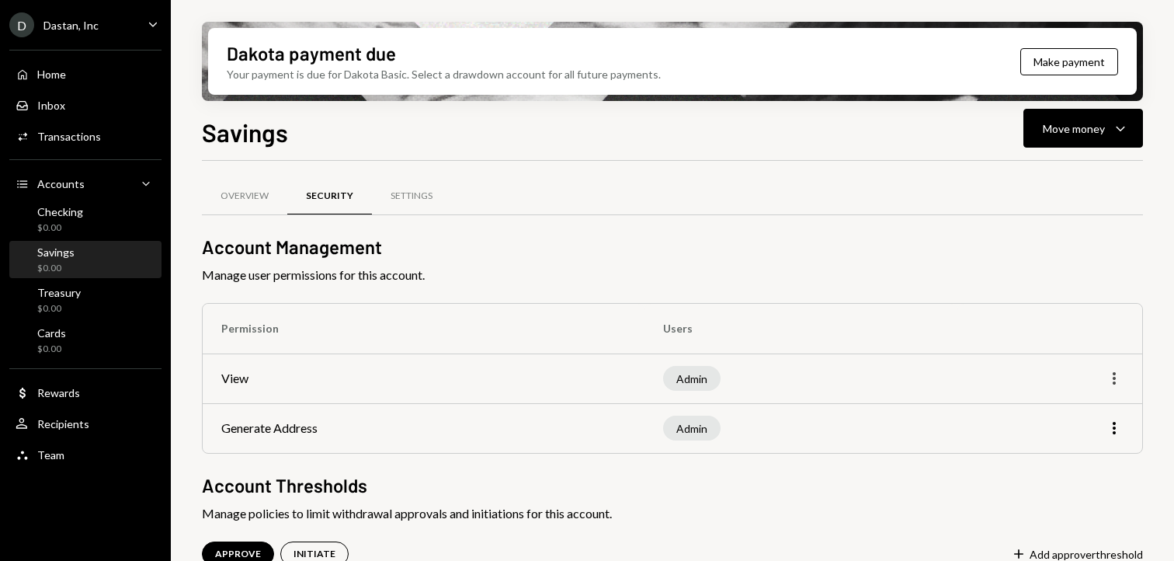
click at [1116, 378] on icon "More" at bounding box center [1114, 378] width 19 height 19
click at [1059, 410] on div "Edit" at bounding box center [1079, 411] width 78 height 27
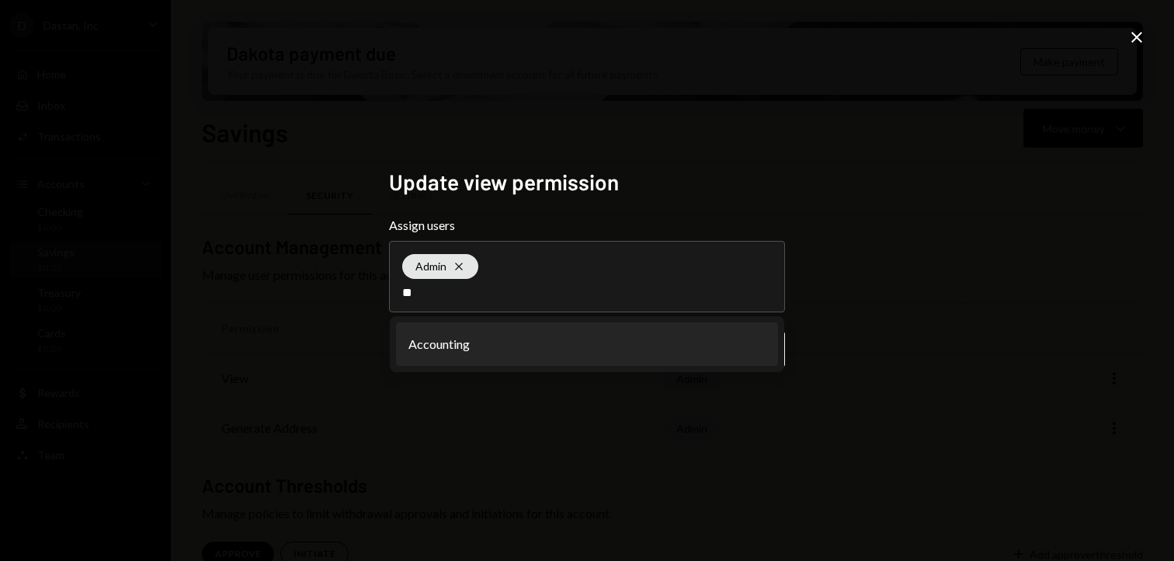
type input "**"
click at [515, 339] on li "Accounting" at bounding box center [587, 343] width 382 height 43
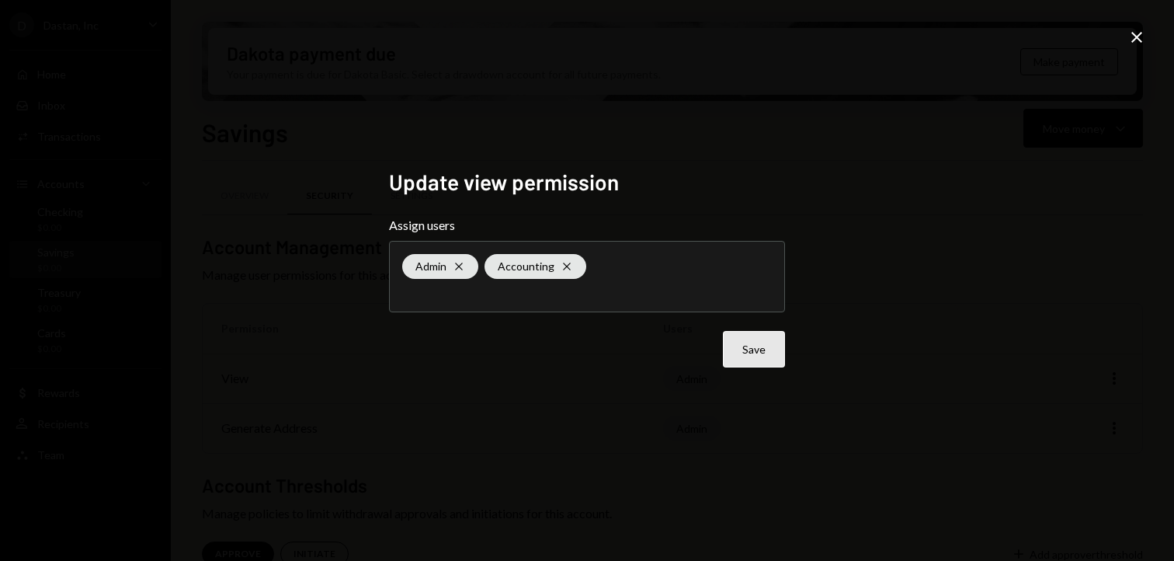
click at [749, 358] on button "Save" at bounding box center [754, 349] width 62 height 37
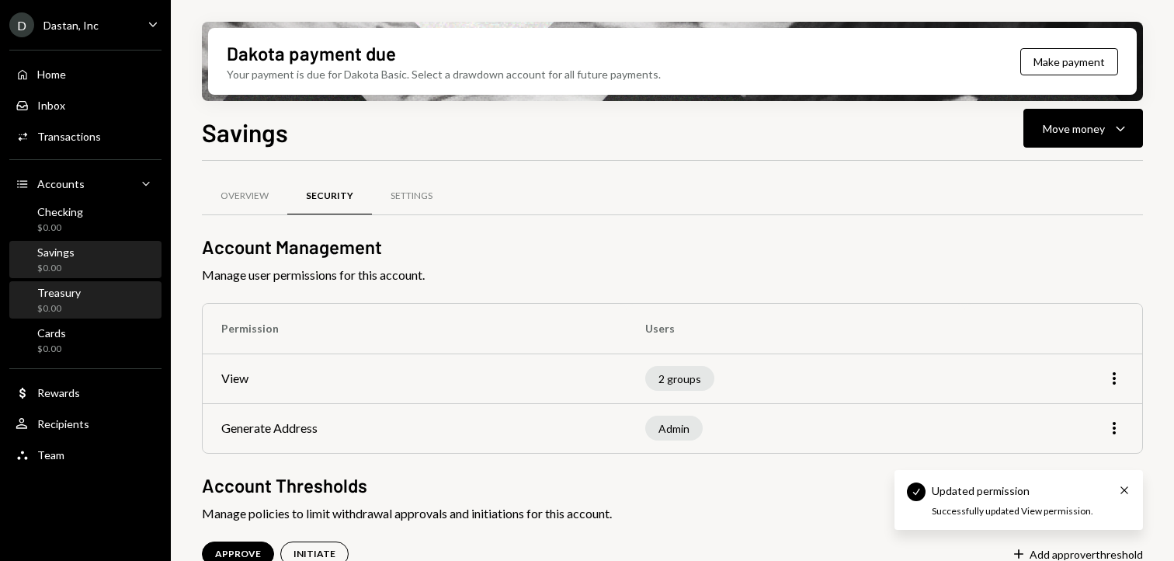
click at [125, 289] on div "Treasury $0.00" at bounding box center [86, 301] width 140 height 30
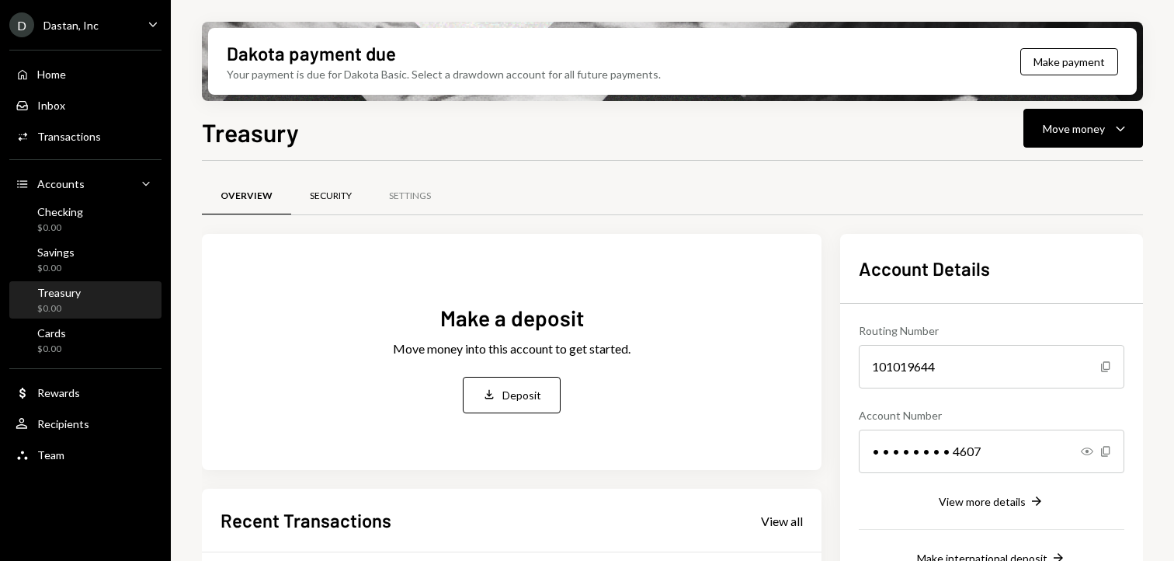
click at [310, 178] on div "Security" at bounding box center [330, 196] width 79 height 37
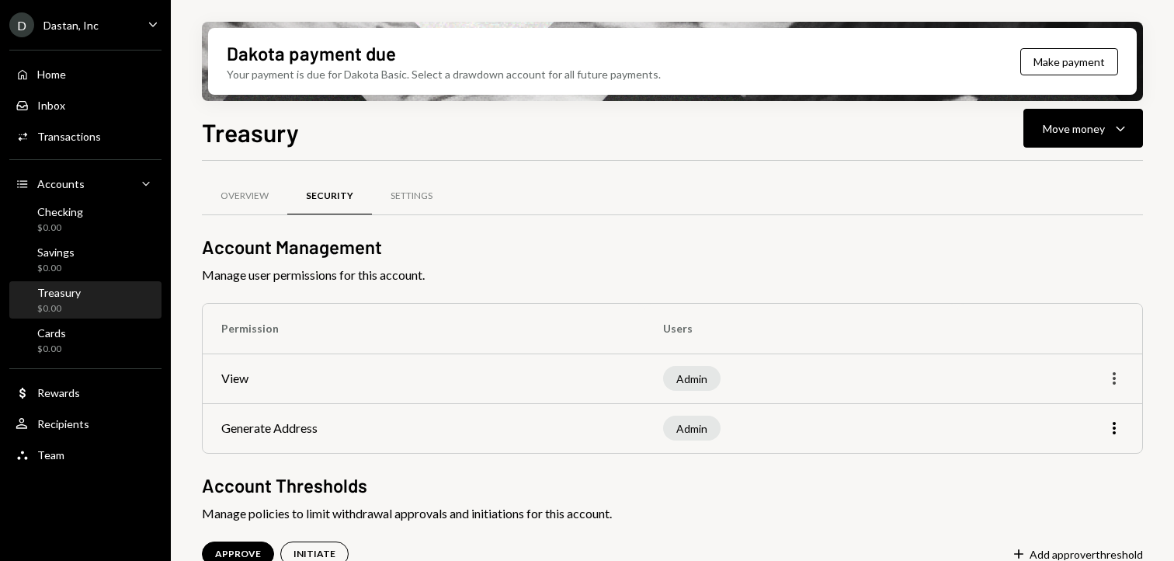
click at [1118, 380] on icon "More" at bounding box center [1114, 378] width 19 height 19
click at [1054, 412] on div "Edit" at bounding box center [1079, 411] width 78 height 27
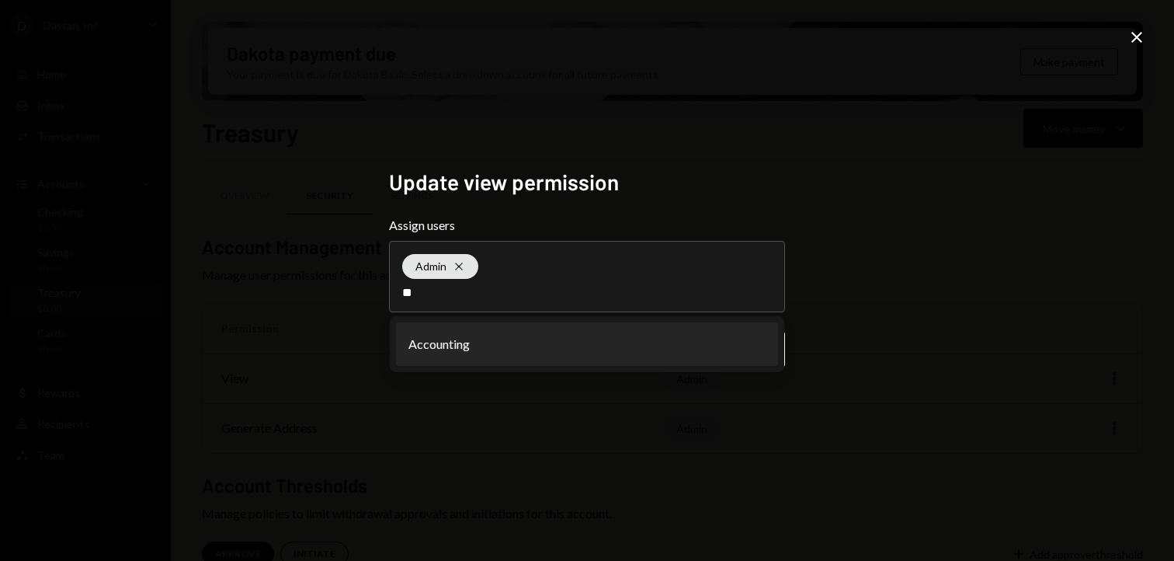
type input "**"
click at [496, 345] on li "Accounting" at bounding box center [587, 343] width 382 height 43
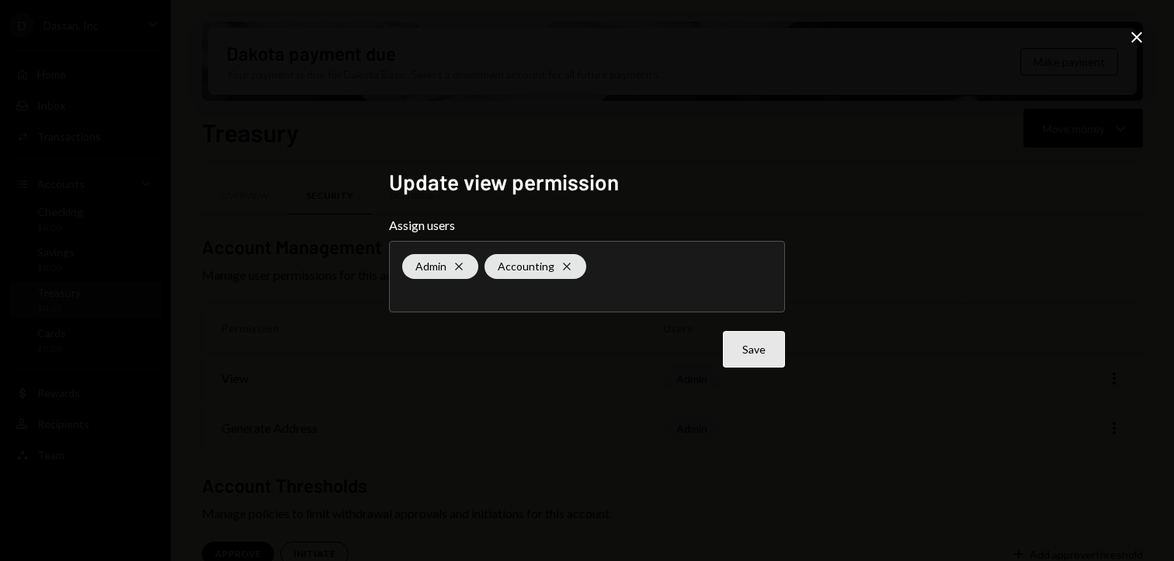
click at [736, 351] on button "Save" at bounding box center [754, 349] width 62 height 37
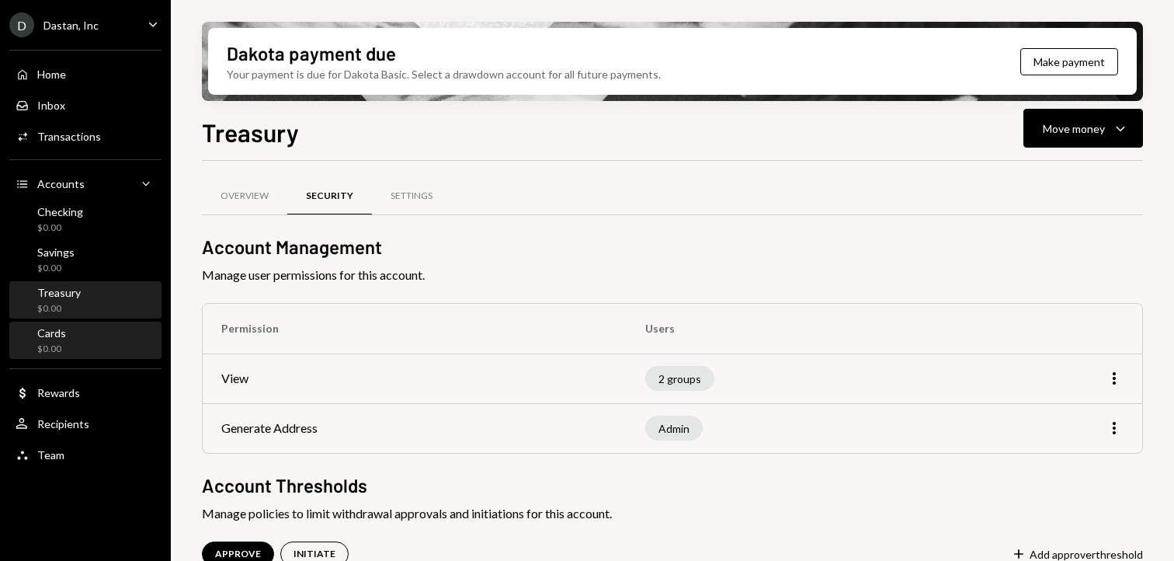
click at [97, 332] on div "Cards $0.00" at bounding box center [86, 341] width 140 height 30
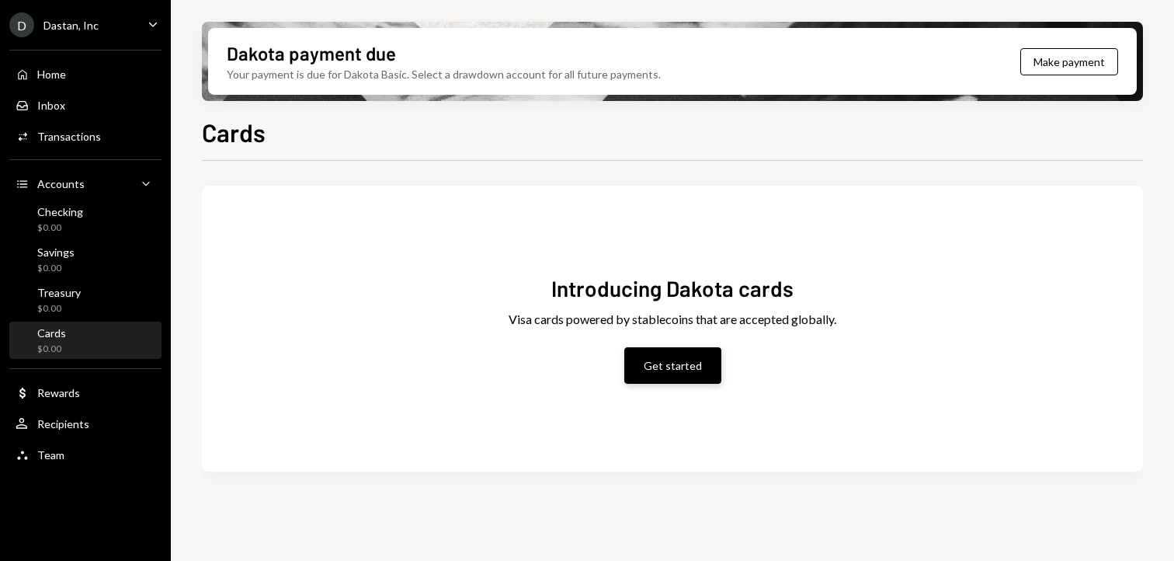
click at [651, 353] on button "Get started" at bounding box center [672, 365] width 97 height 37
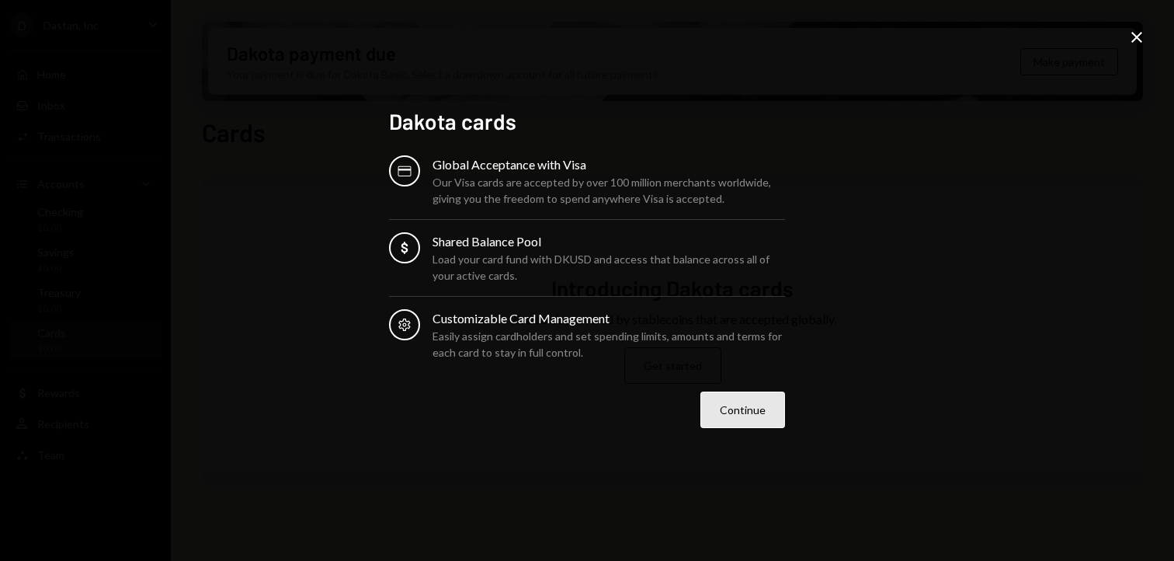
click at [717, 398] on button "Continue" at bounding box center [743, 409] width 85 height 37
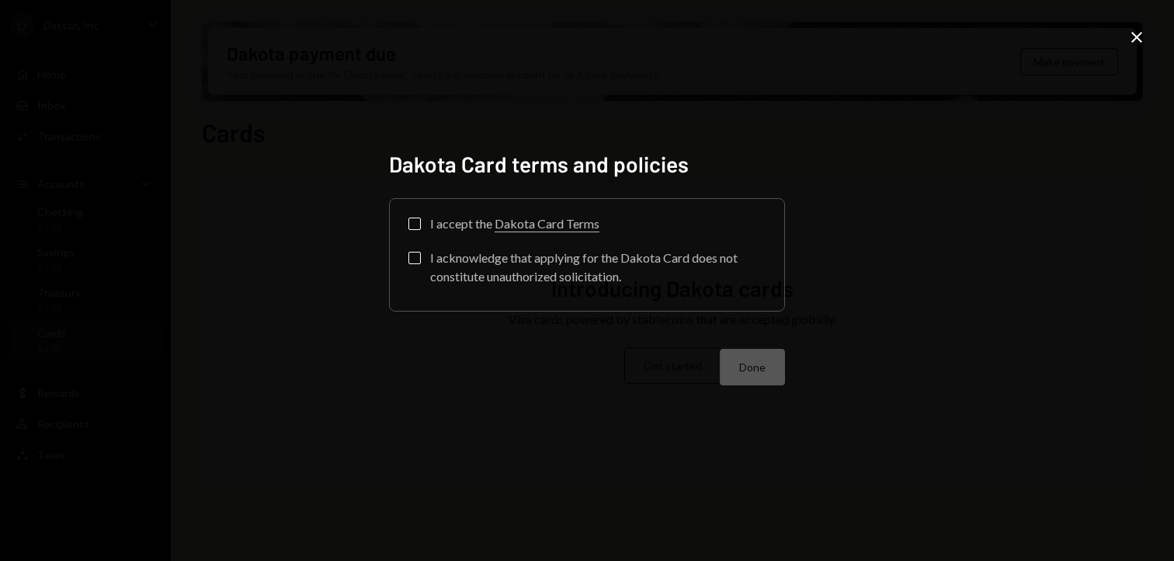
click at [412, 228] on button "I accept the Dakota Card Terms" at bounding box center [415, 223] width 12 height 12
click at [412, 262] on button "I acknowledge that applying for the Dakota Card does not constitute unauthorize…" at bounding box center [415, 258] width 12 height 12
click at [746, 372] on button "Done" at bounding box center [752, 367] width 65 height 37
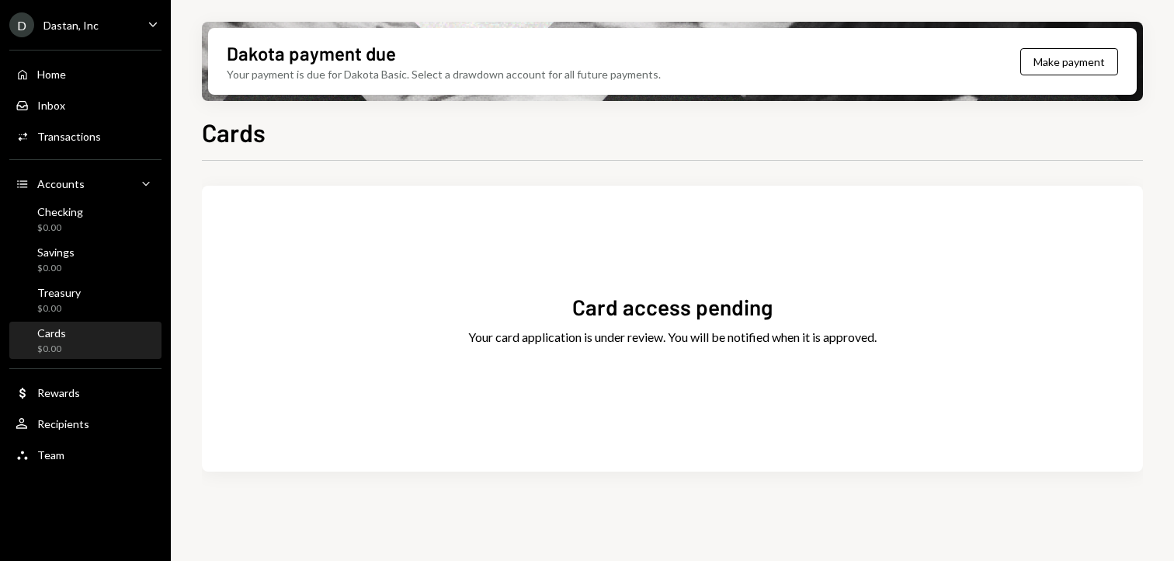
click at [154, 28] on icon "Caret Down" at bounding box center [152, 24] width 17 height 17
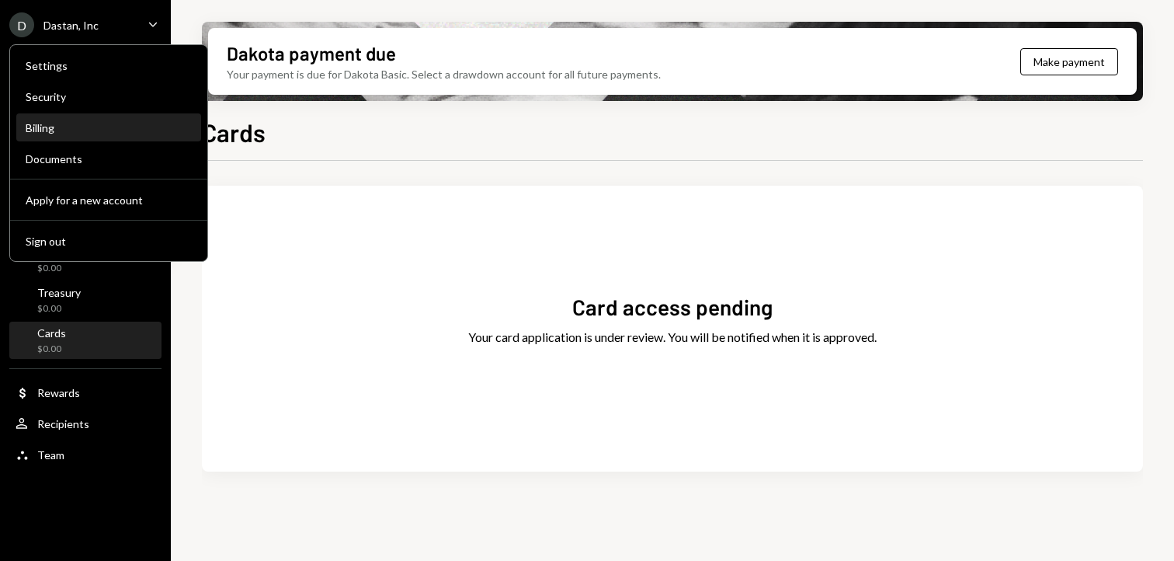
click at [61, 123] on div "Billing" at bounding box center [109, 127] width 166 height 13
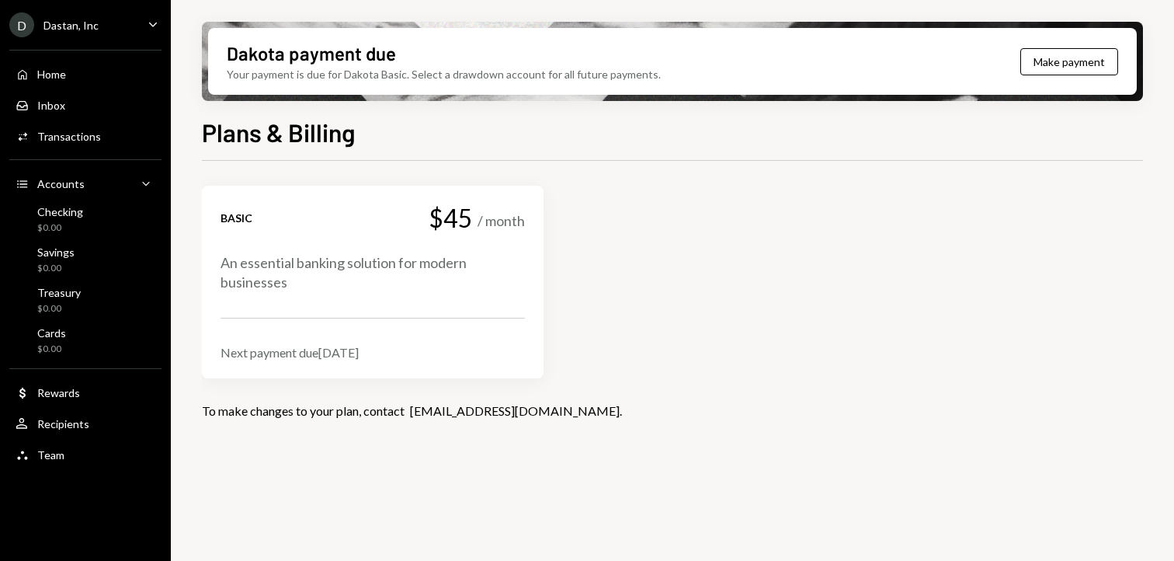
click at [415, 297] on div "Basic $45 / month An essential banking solution for modern businesses Next paym…" at bounding box center [373, 281] width 304 height 155
